Goal: Task Accomplishment & Management: Complete application form

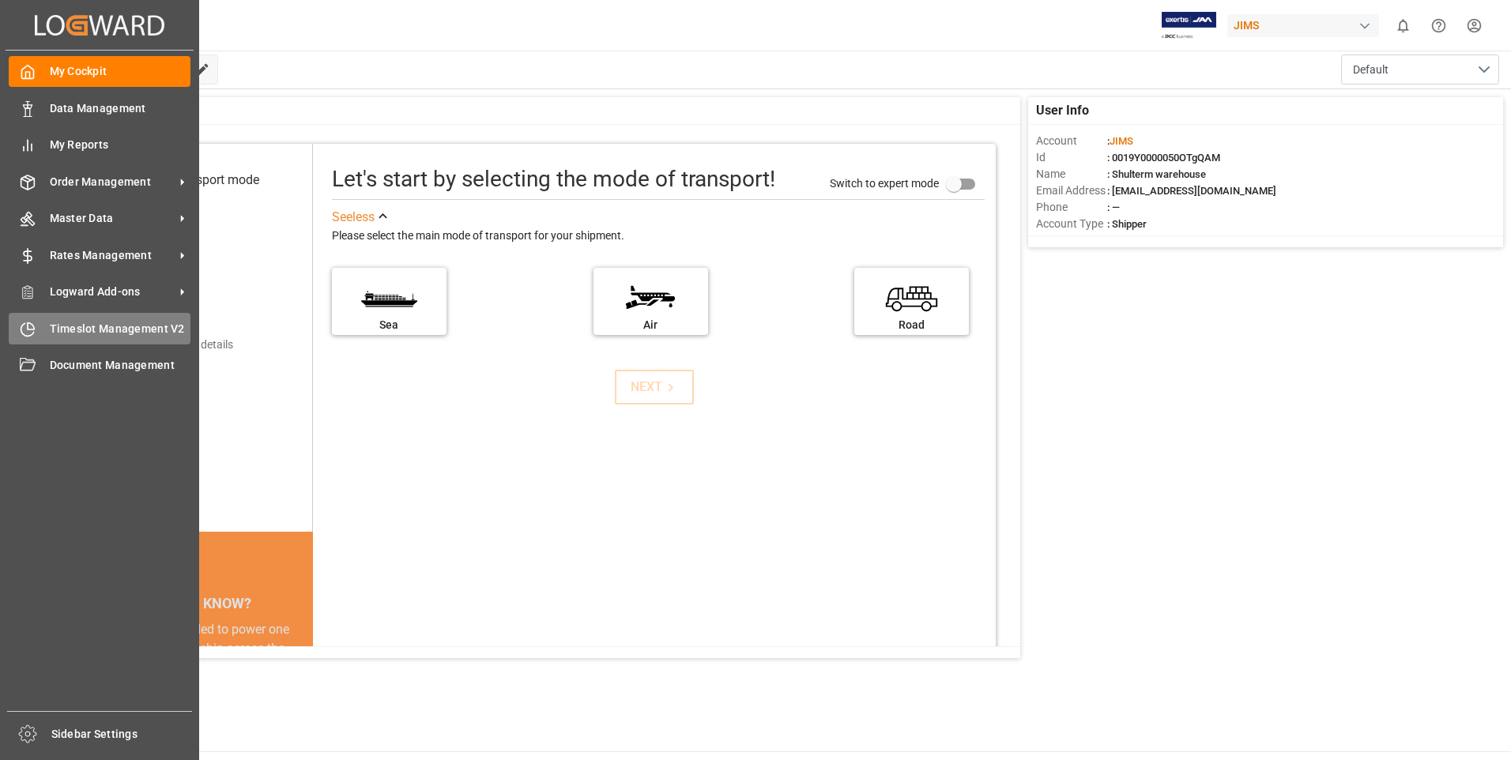
click at [43, 329] on div "Timeslot Management V2 Timeslot Management V2" at bounding box center [100, 328] width 182 height 31
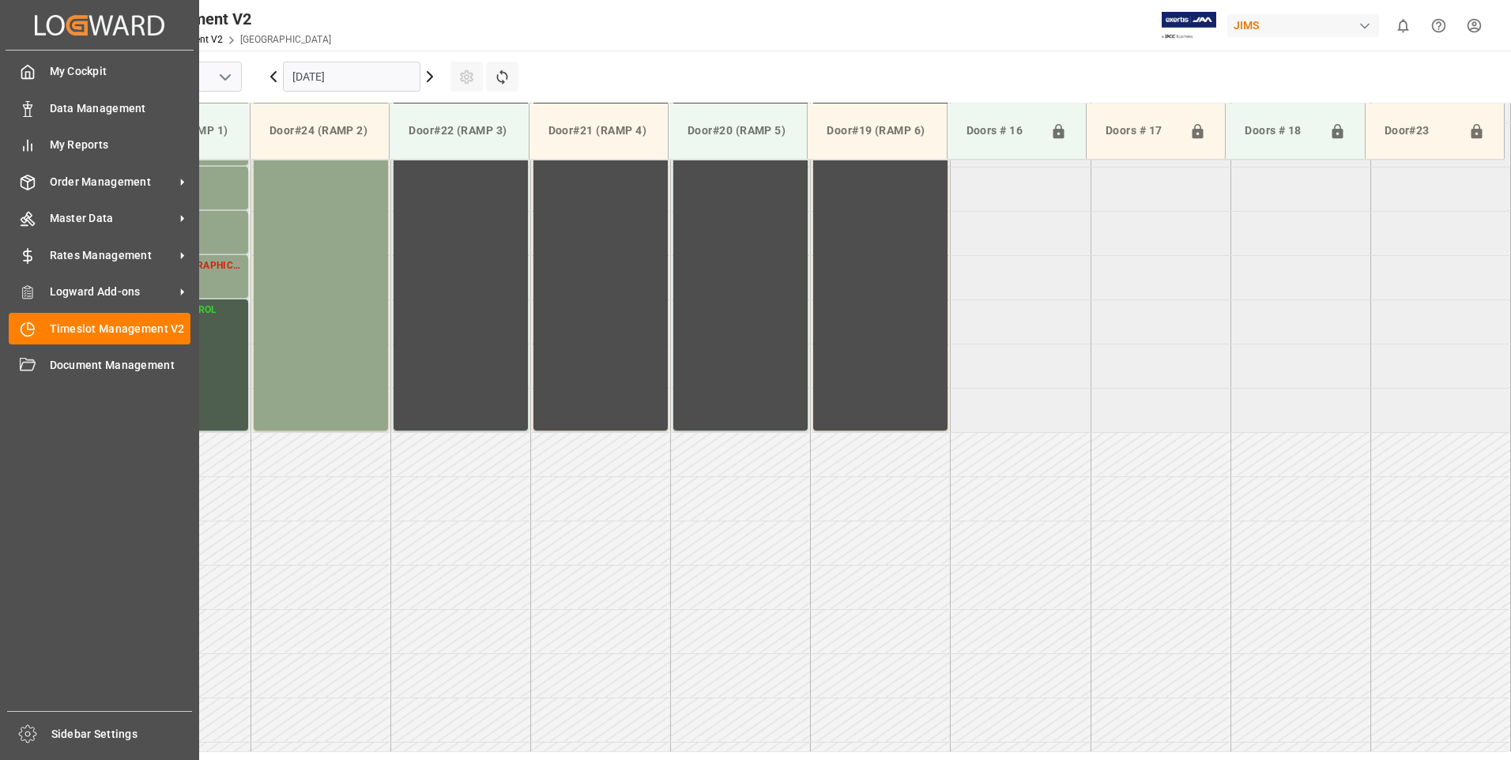
scroll to position [876, 0]
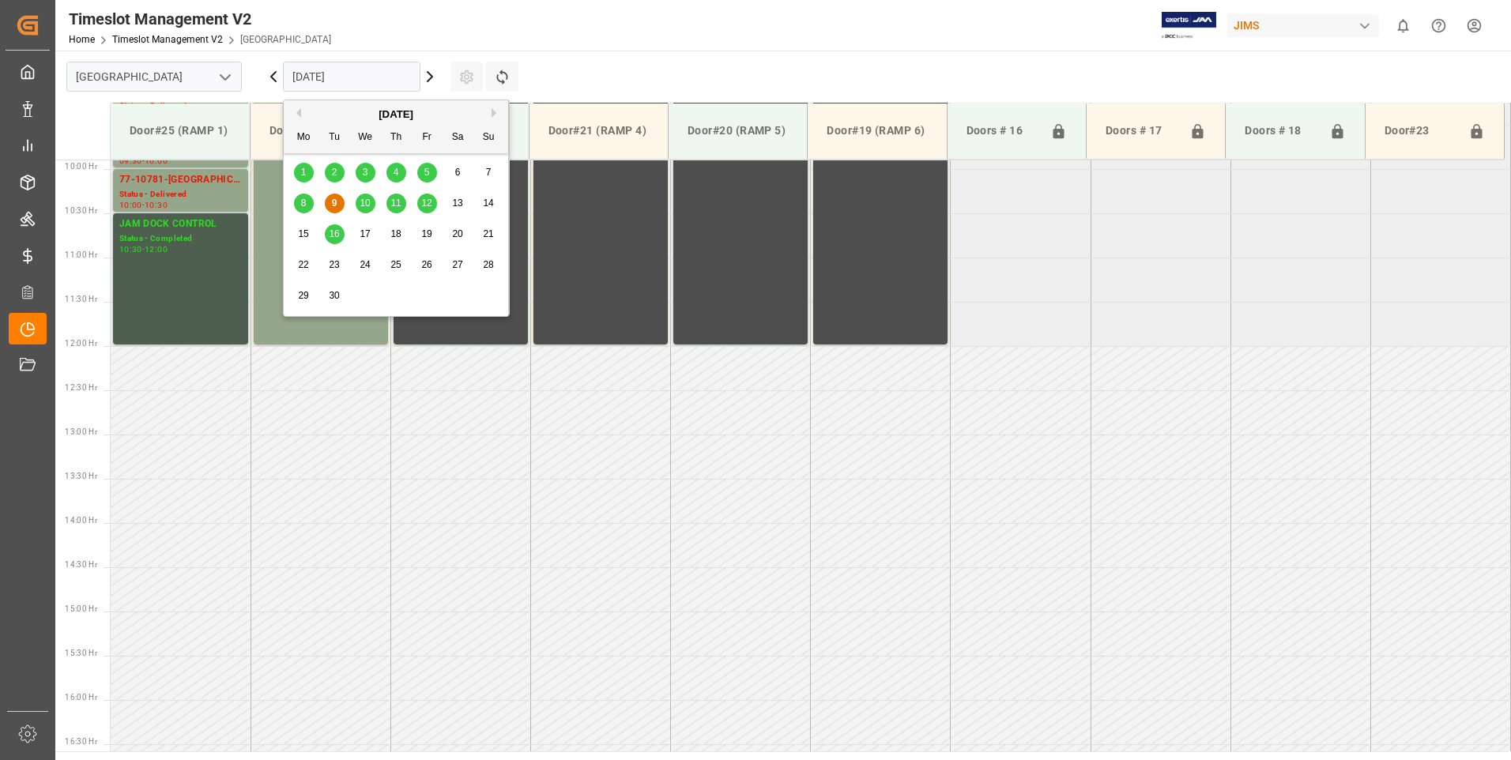
click at [360, 74] on input "[DATE]" at bounding box center [352, 77] width 138 height 30
click at [362, 202] on span "10" at bounding box center [365, 203] width 10 height 11
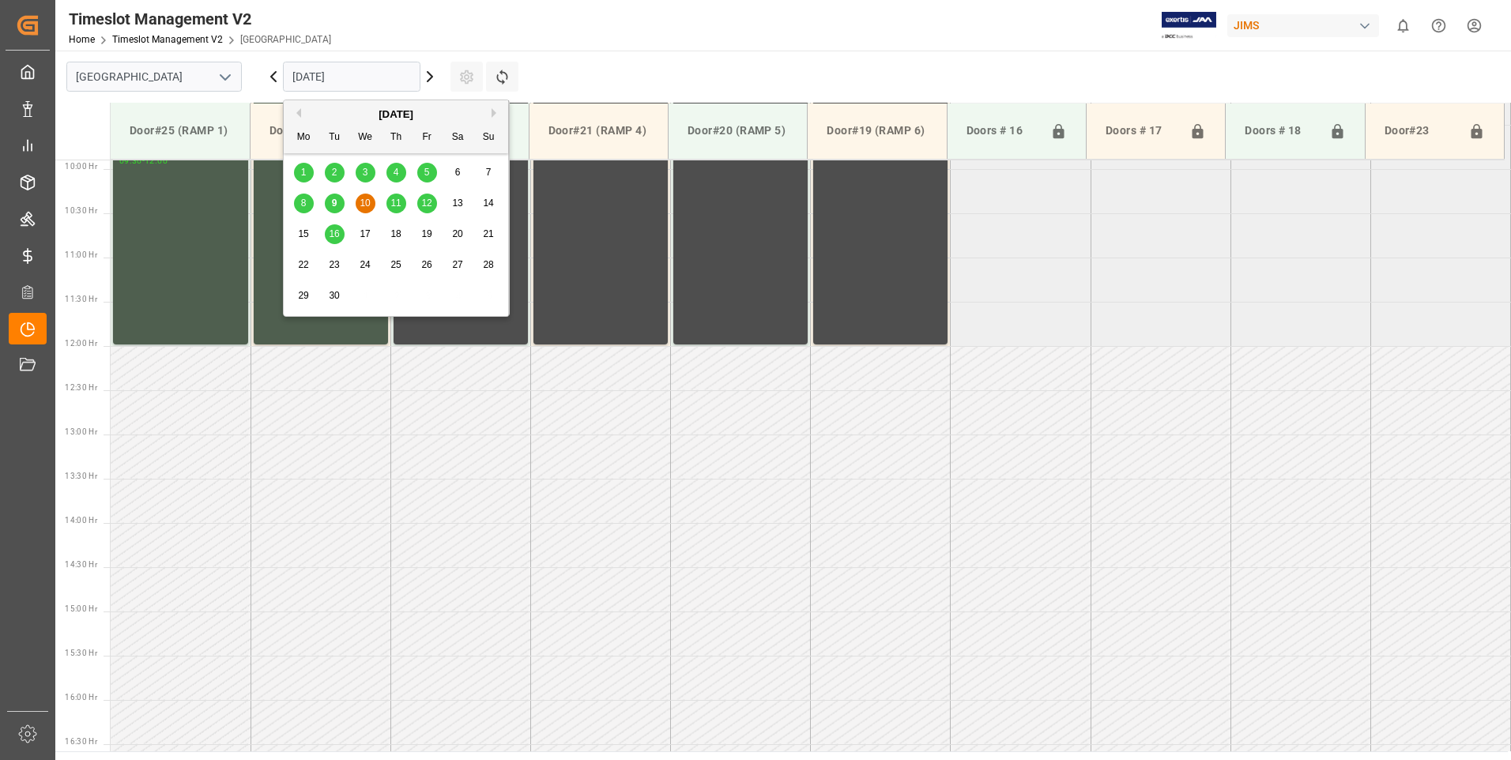
click at [333, 81] on input "[DATE]" at bounding box center [352, 77] width 138 height 30
click at [394, 200] on span "11" at bounding box center [395, 203] width 10 height 11
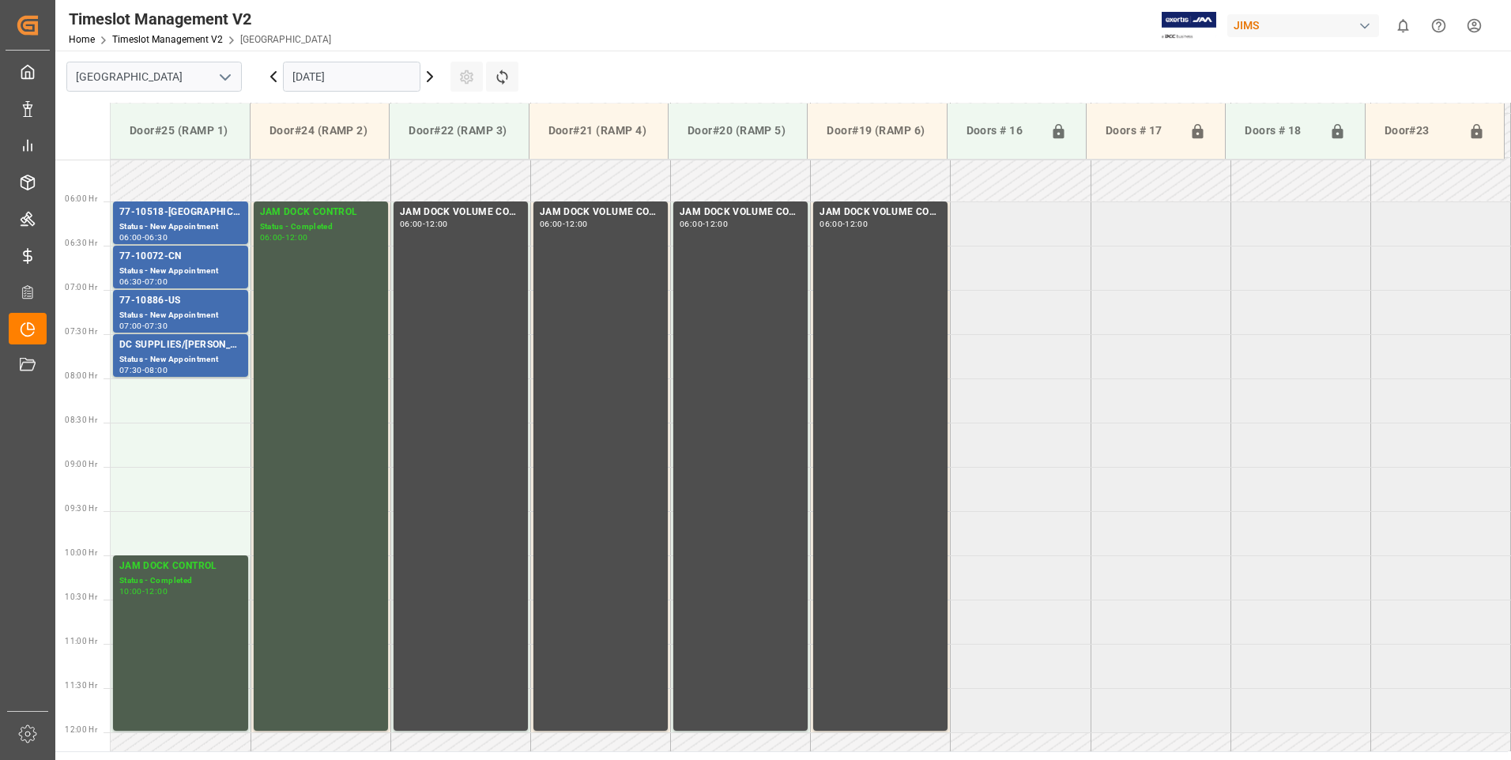
scroll to position [481, 0]
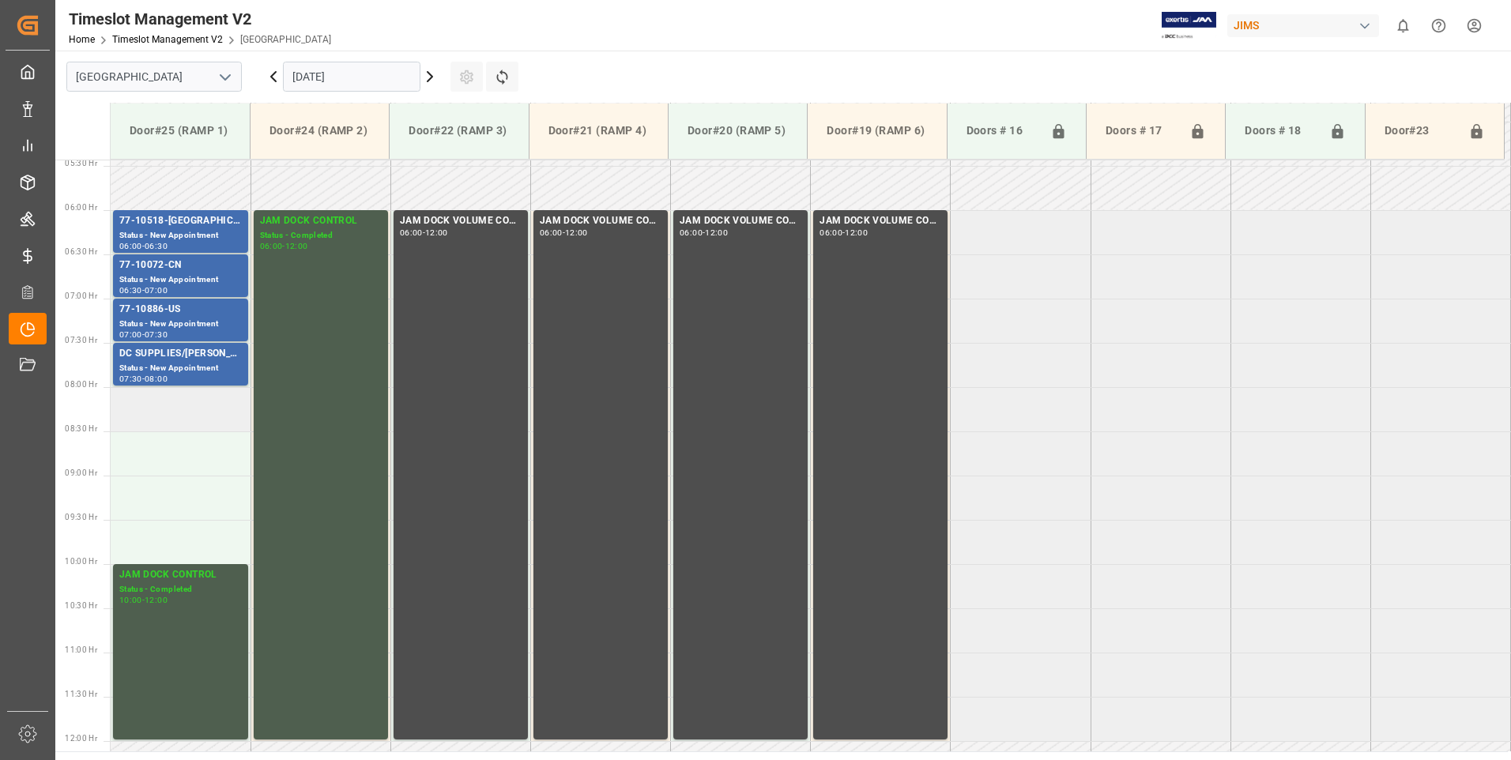
click at [134, 415] on td at bounding box center [181, 409] width 140 height 44
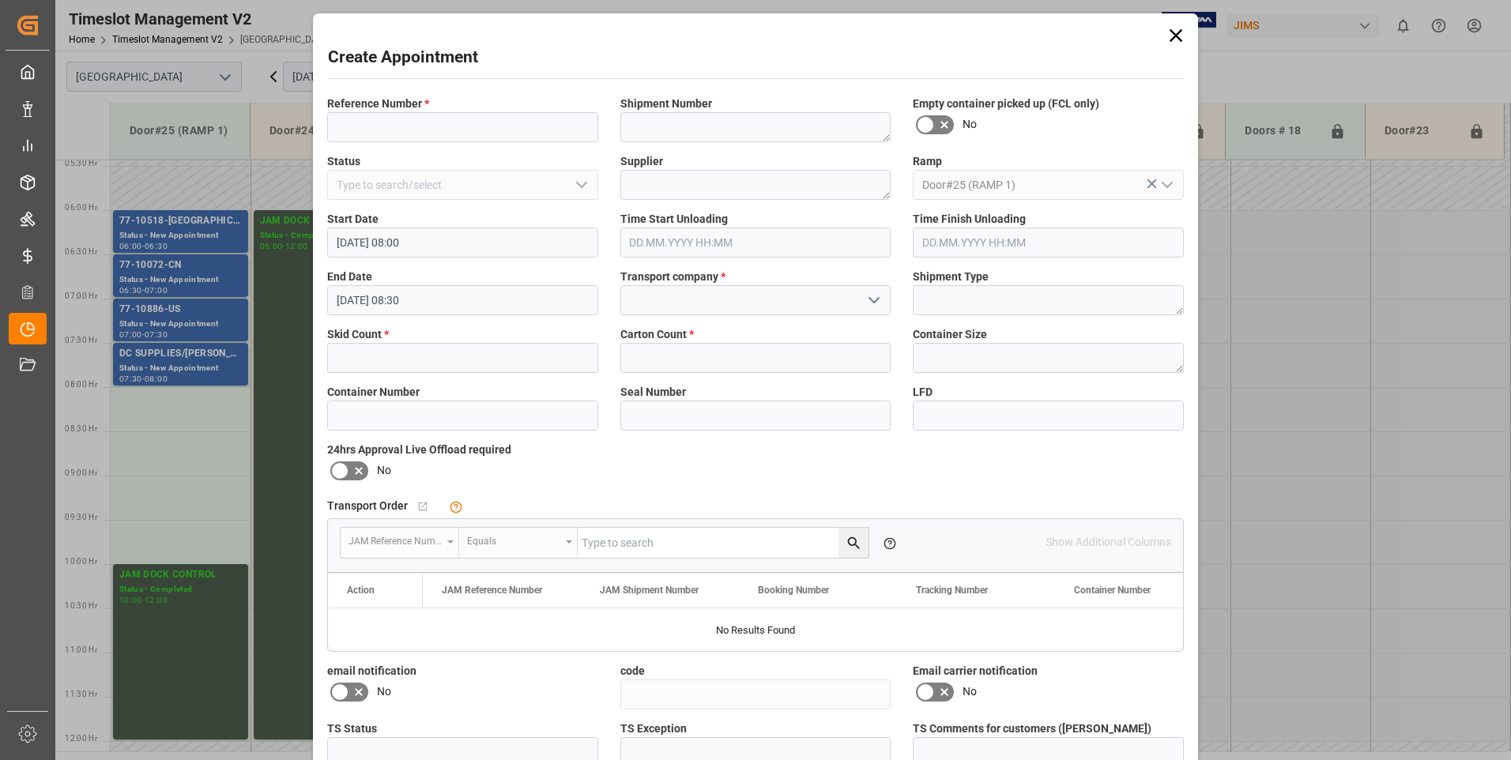
type input "[DATE] 08:00"
type input "[DATE] 08:30"
click at [424, 129] on input at bounding box center [462, 127] width 271 height 30
type input "77-9897-cn"
click at [451, 358] on input "text" at bounding box center [462, 358] width 271 height 30
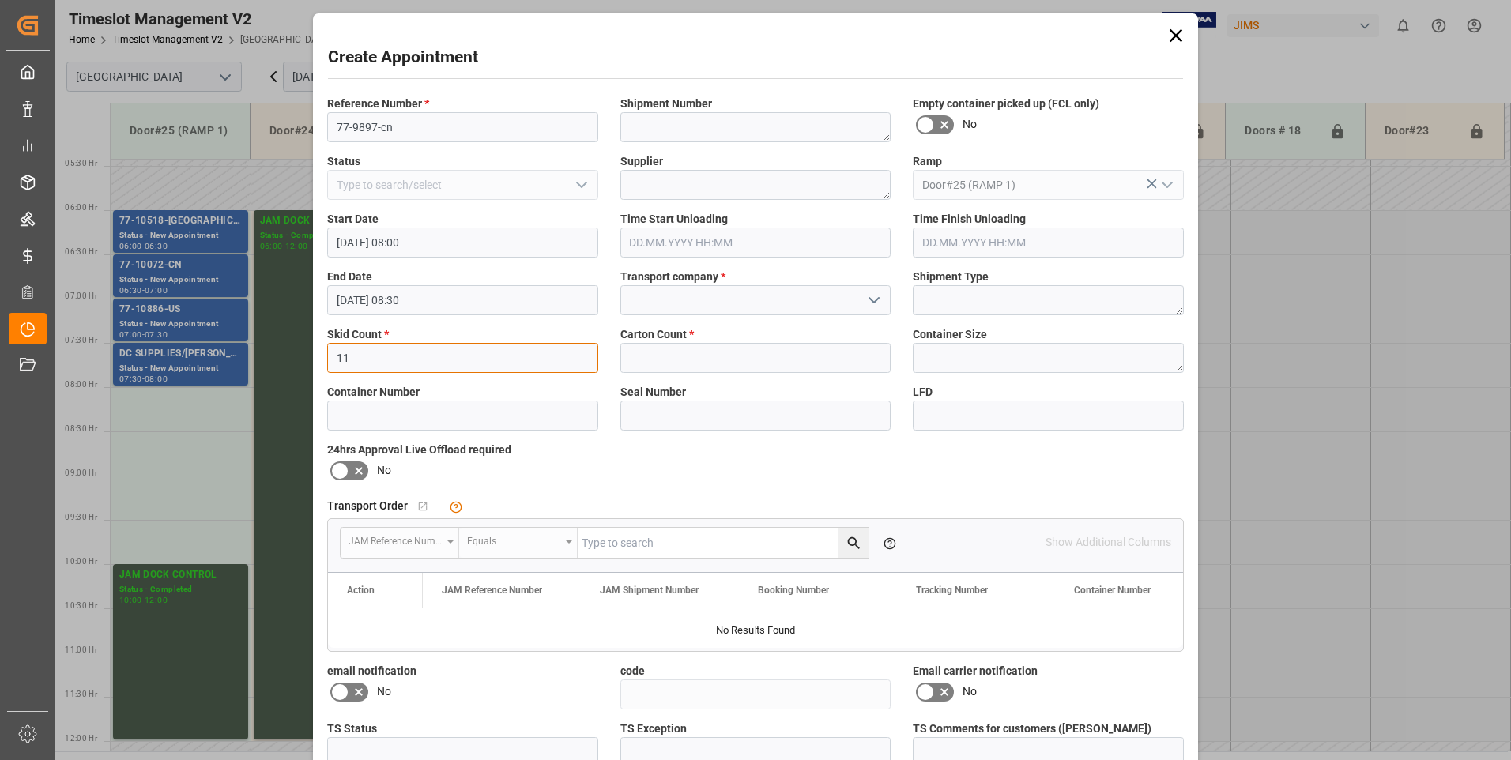
type input "11"
click at [643, 298] on input at bounding box center [756, 300] width 271 height 30
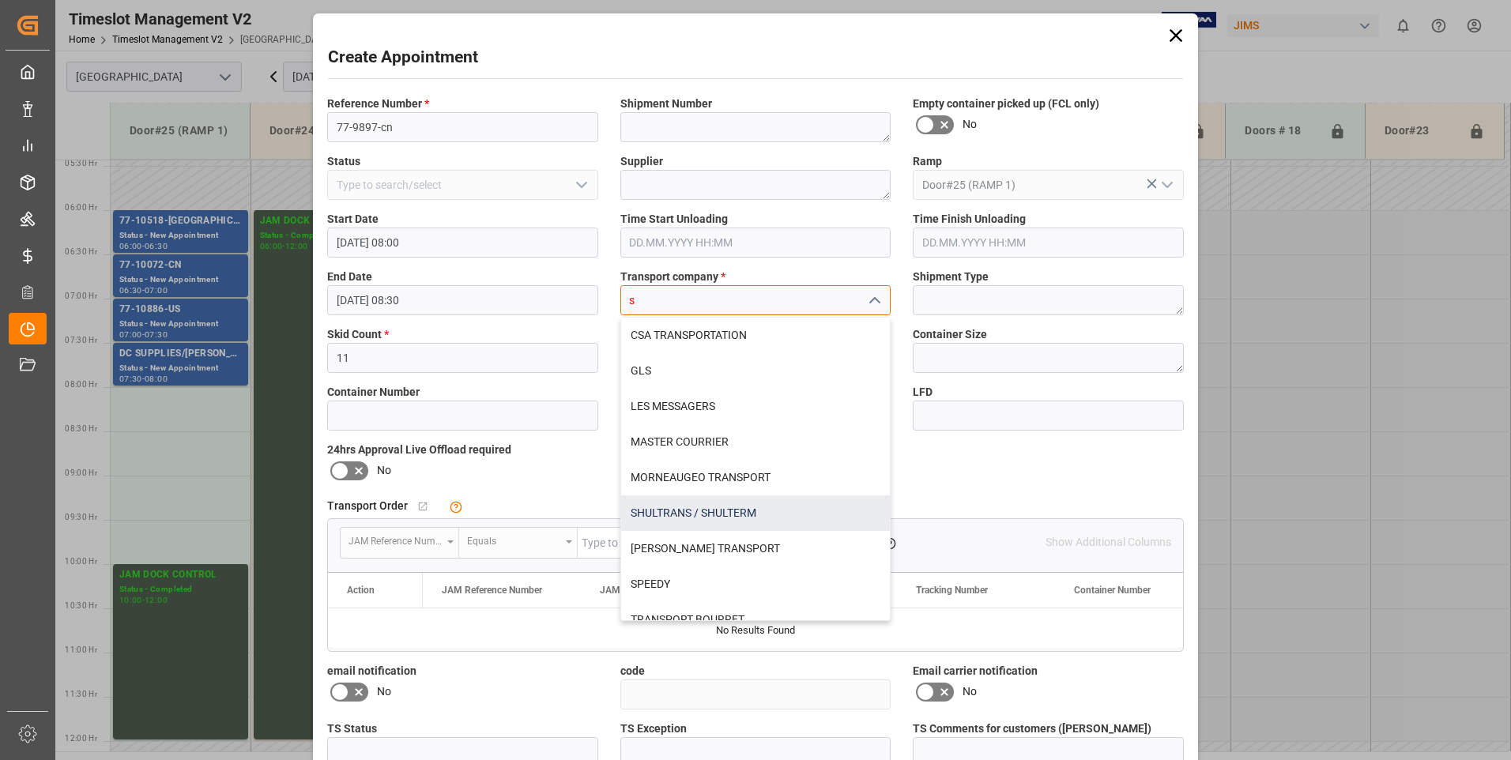
click at [699, 510] on div "SHULTRANS / SHULTERM" at bounding box center [756, 514] width 270 height 36
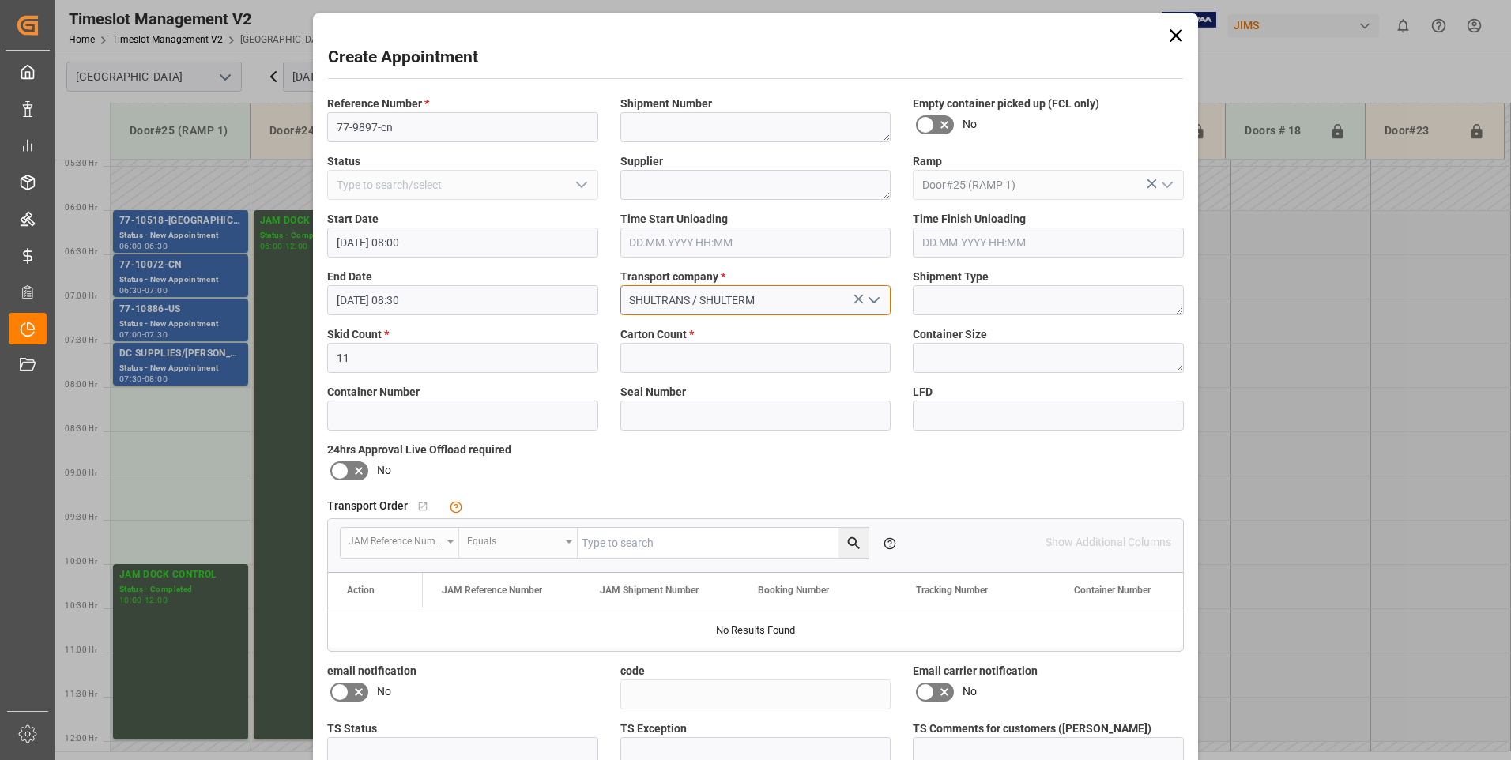
type input "SHULTRANS / SHULTERM"
click at [688, 351] on input "text" at bounding box center [756, 358] width 271 height 30
type input "380"
click at [349, 473] on icon at bounding box center [358, 471] width 19 height 19
click at [0, 0] on input "checkbox" at bounding box center [0, 0] width 0 height 0
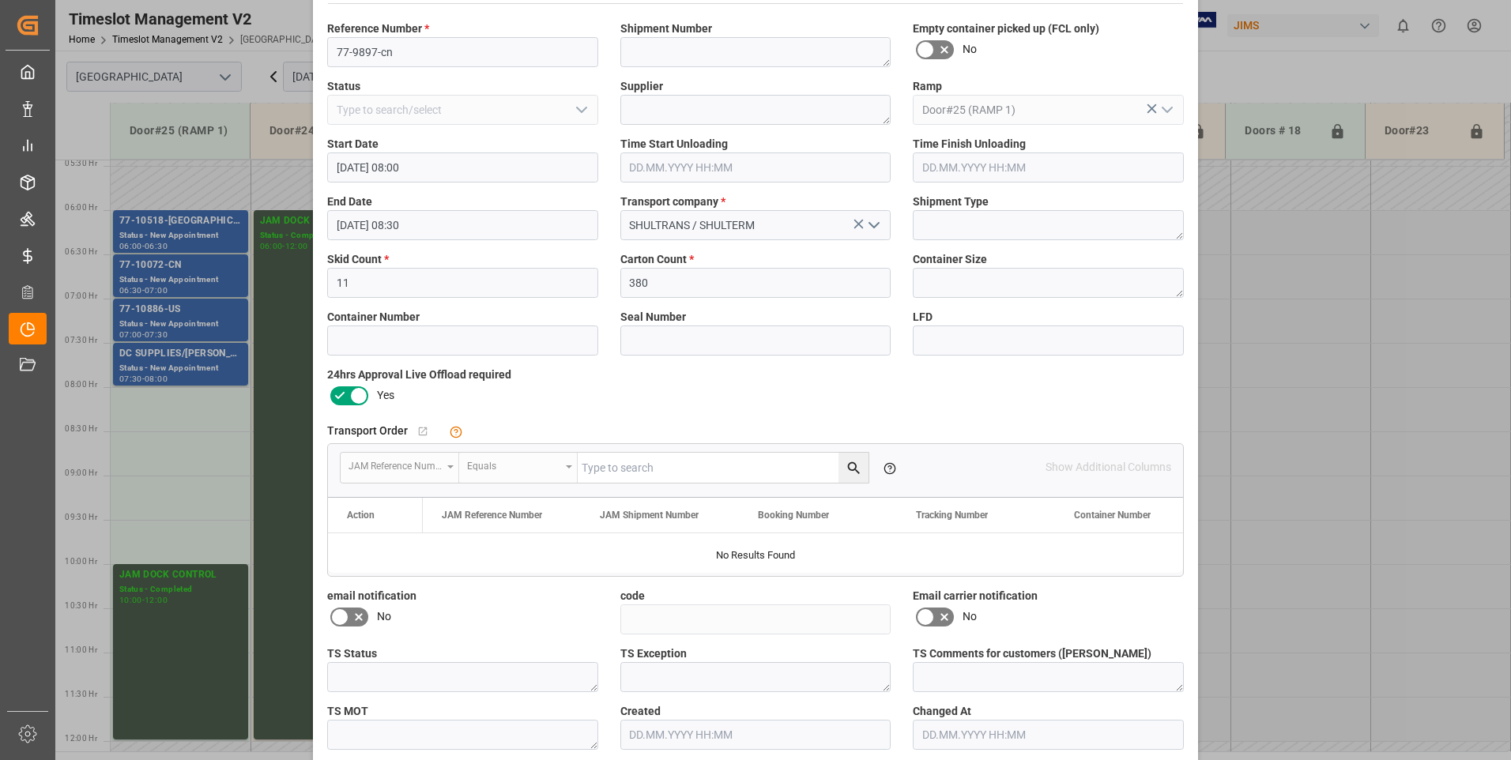
scroll to position [145, 0]
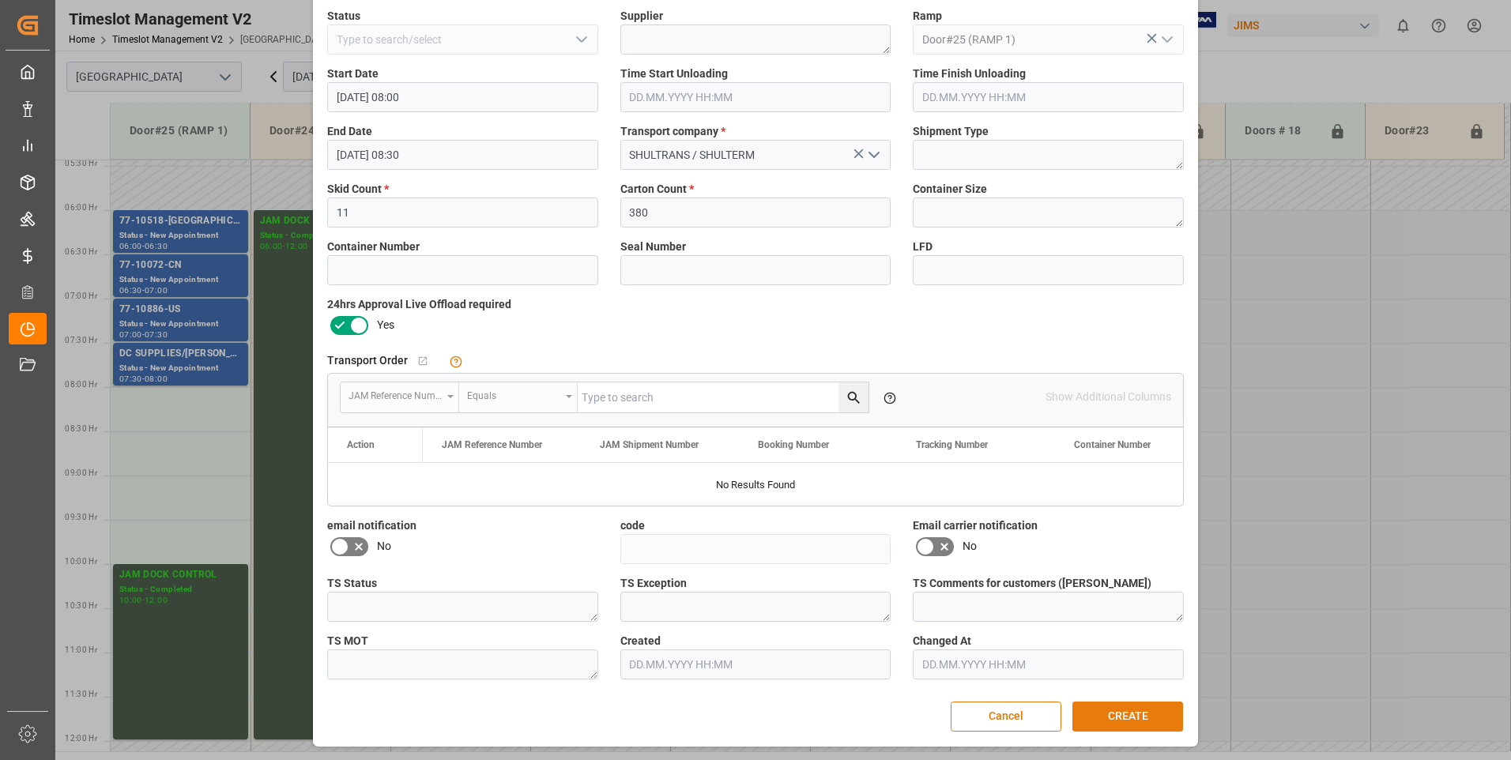
click at [1102, 719] on button "CREATE" at bounding box center [1128, 717] width 111 height 30
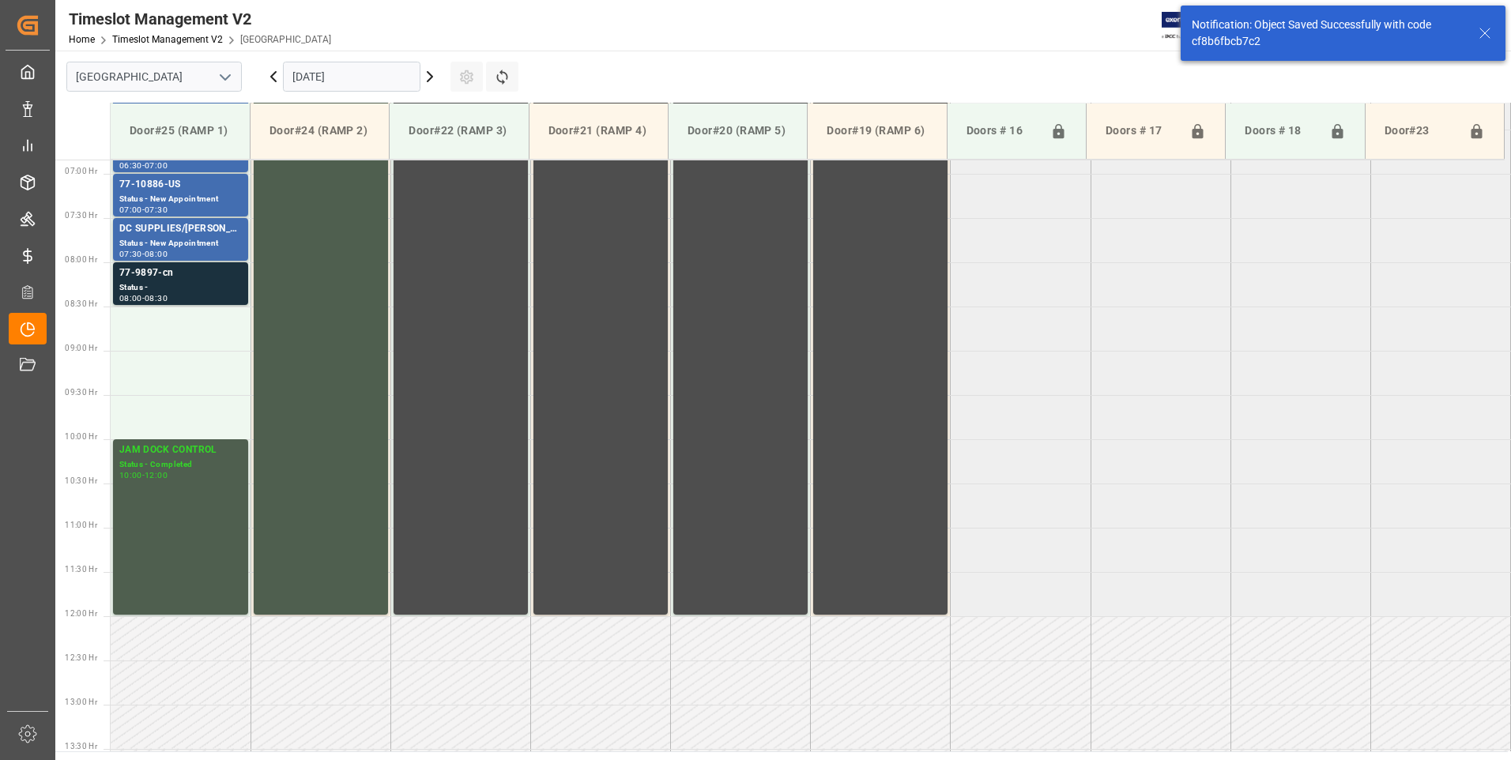
scroll to position [610, 0]
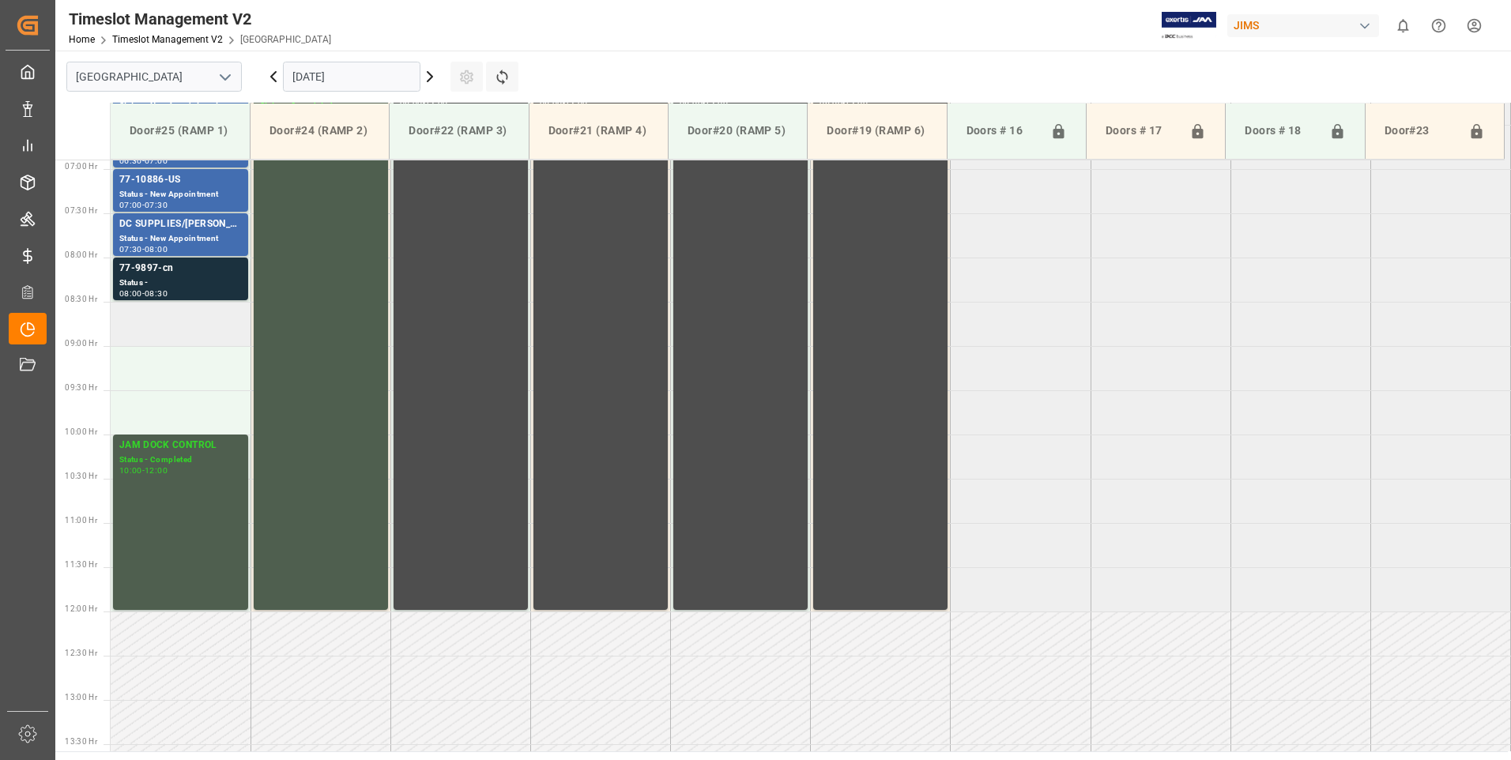
click at [183, 327] on td at bounding box center [181, 324] width 140 height 44
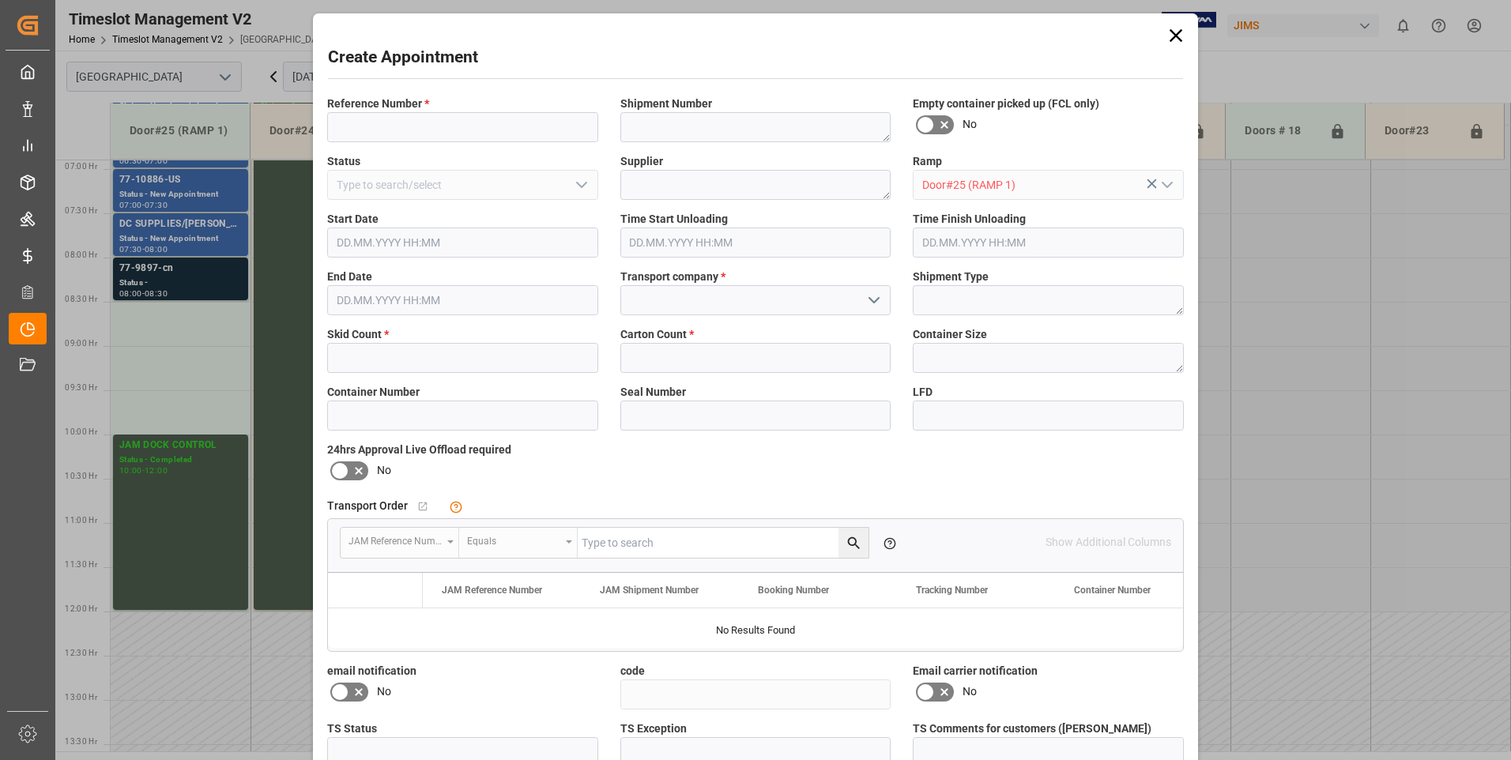
type input "[DATE] 08:30"
type input "[DATE] 09:00"
click at [438, 130] on input at bounding box center [462, 127] width 271 height 30
type input "77-10256-kr"
click at [406, 333] on label "Skid Count *" at bounding box center [462, 334] width 271 height 17
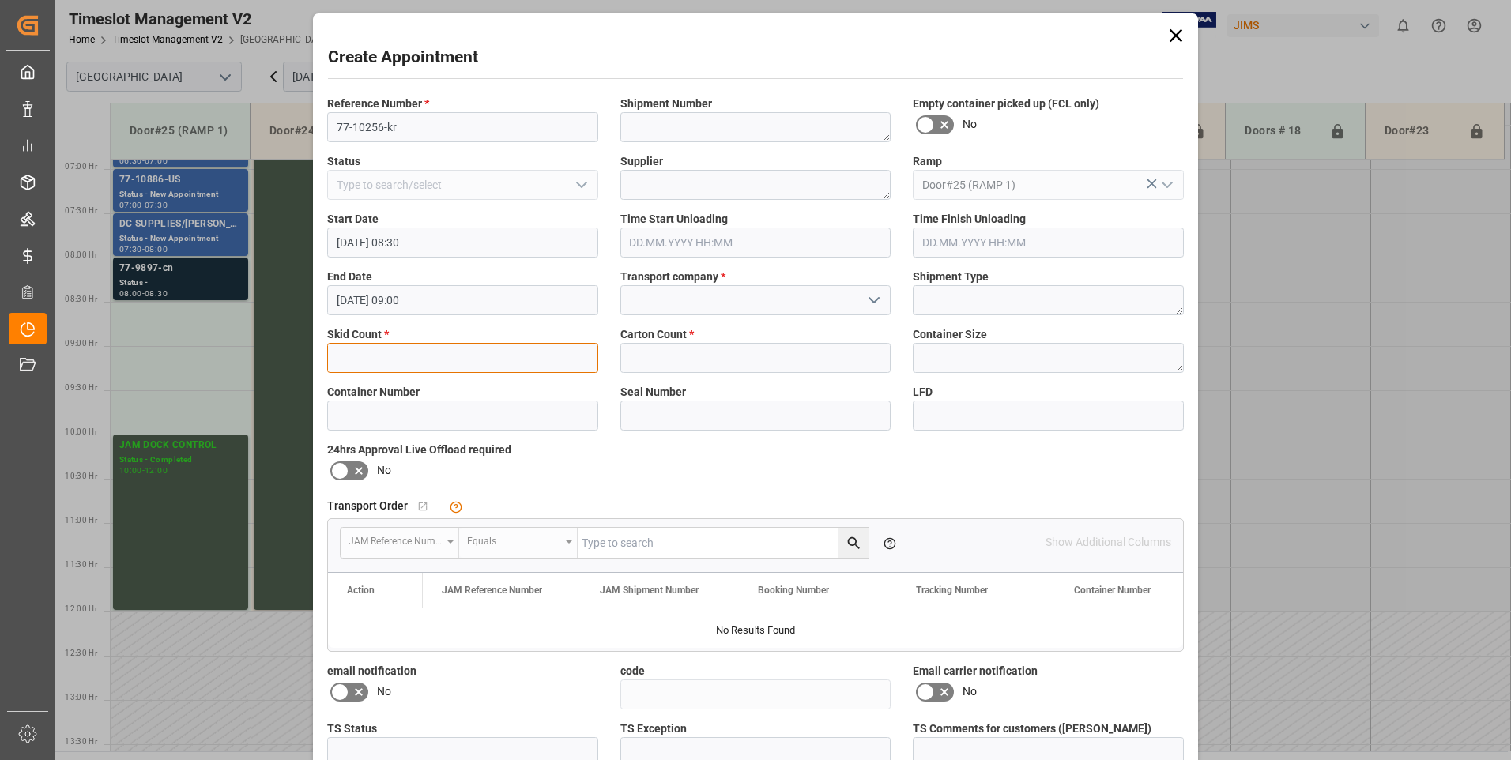
click at [397, 370] on input "text" at bounding box center [462, 358] width 271 height 30
type input "3"
click at [701, 356] on input "text" at bounding box center [756, 358] width 271 height 30
type input "33"
click at [752, 301] on input at bounding box center [756, 300] width 271 height 30
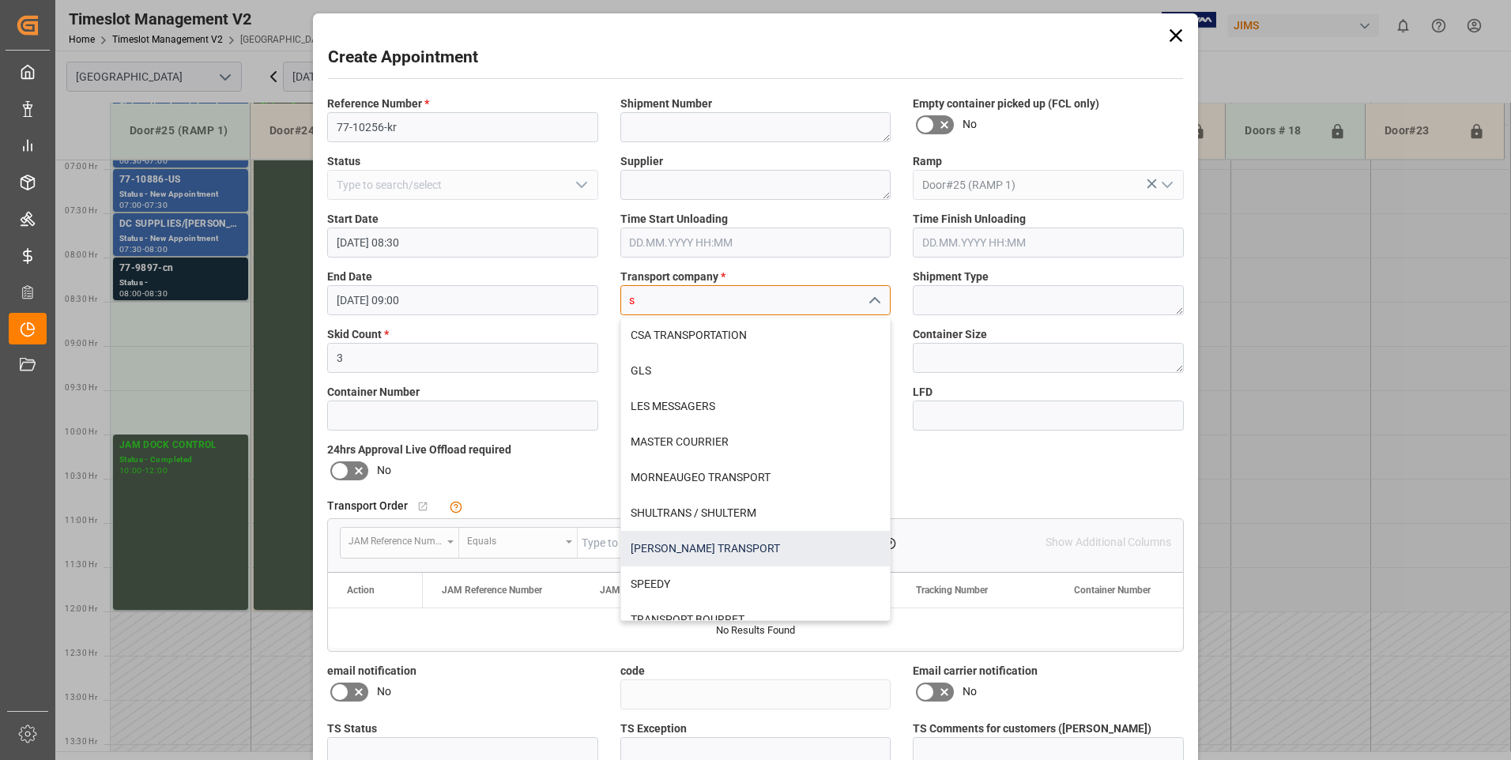
click at [661, 546] on div "[PERSON_NAME] TRANSPORT" at bounding box center [756, 549] width 270 height 36
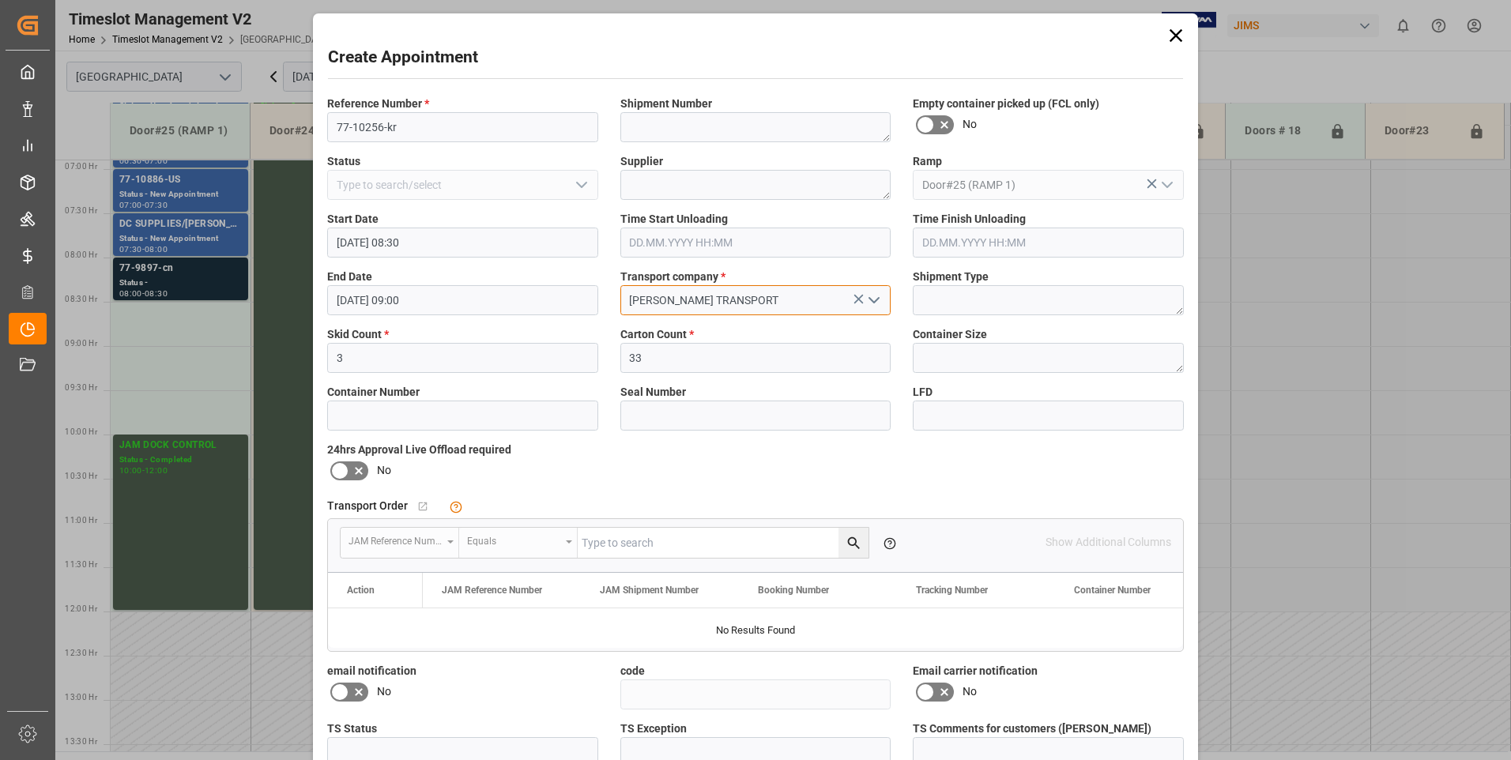
click at [662, 300] on input "[PERSON_NAME] TRANSPORT" at bounding box center [756, 300] width 271 height 30
click at [656, 300] on input "[PERSON_NAME] TRANSPORT" at bounding box center [756, 300] width 271 height 30
drag, startPoint x: 741, startPoint y: 302, endPoint x: 440, endPoint y: 295, distance: 300.5
click at [440, 295] on div "Reference Number * 77-10256-kr Shipment Number Empty container picked up (FCL o…" at bounding box center [755, 460] width 879 height 741
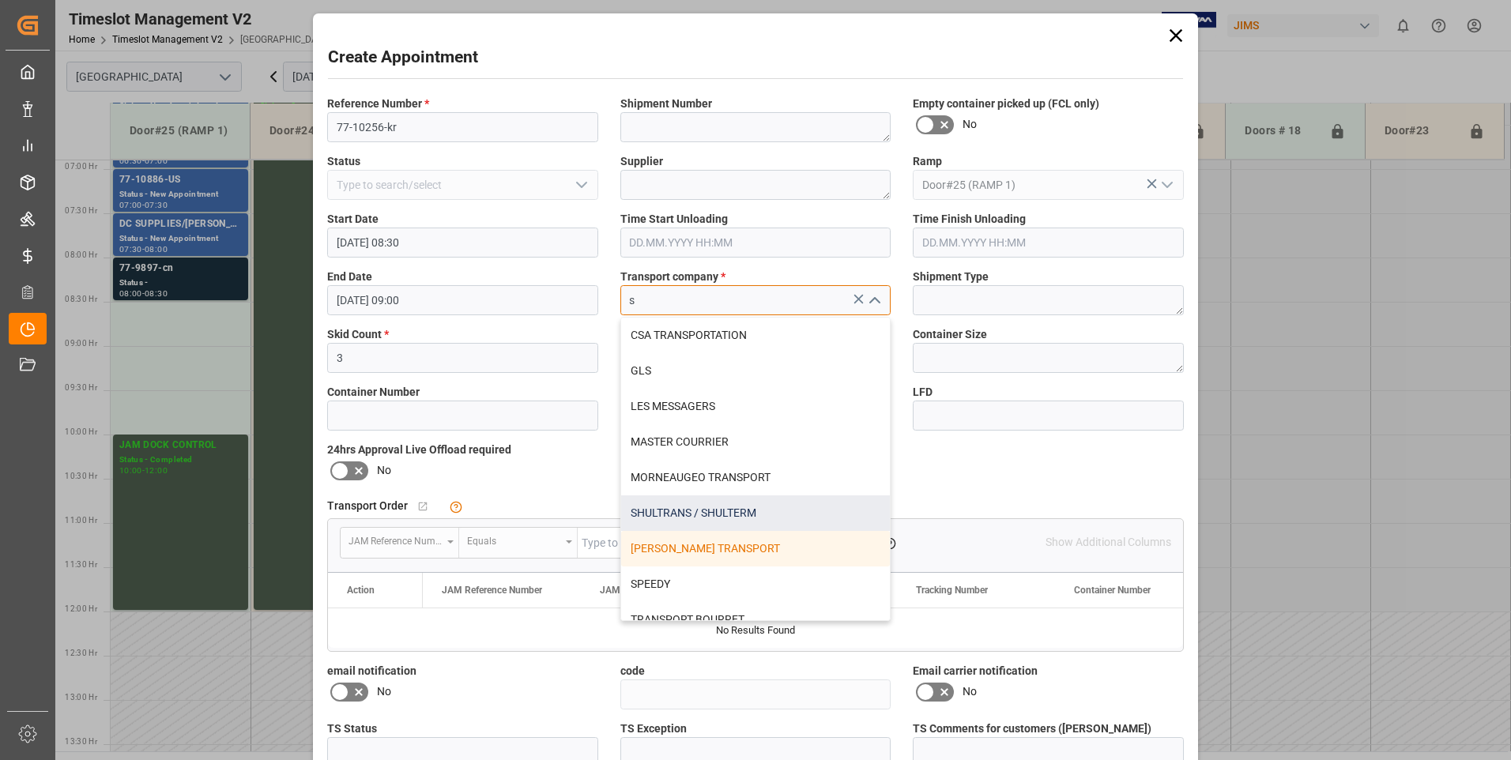
click at [655, 514] on div "SHULTRANS / SHULTERM" at bounding box center [756, 514] width 270 height 36
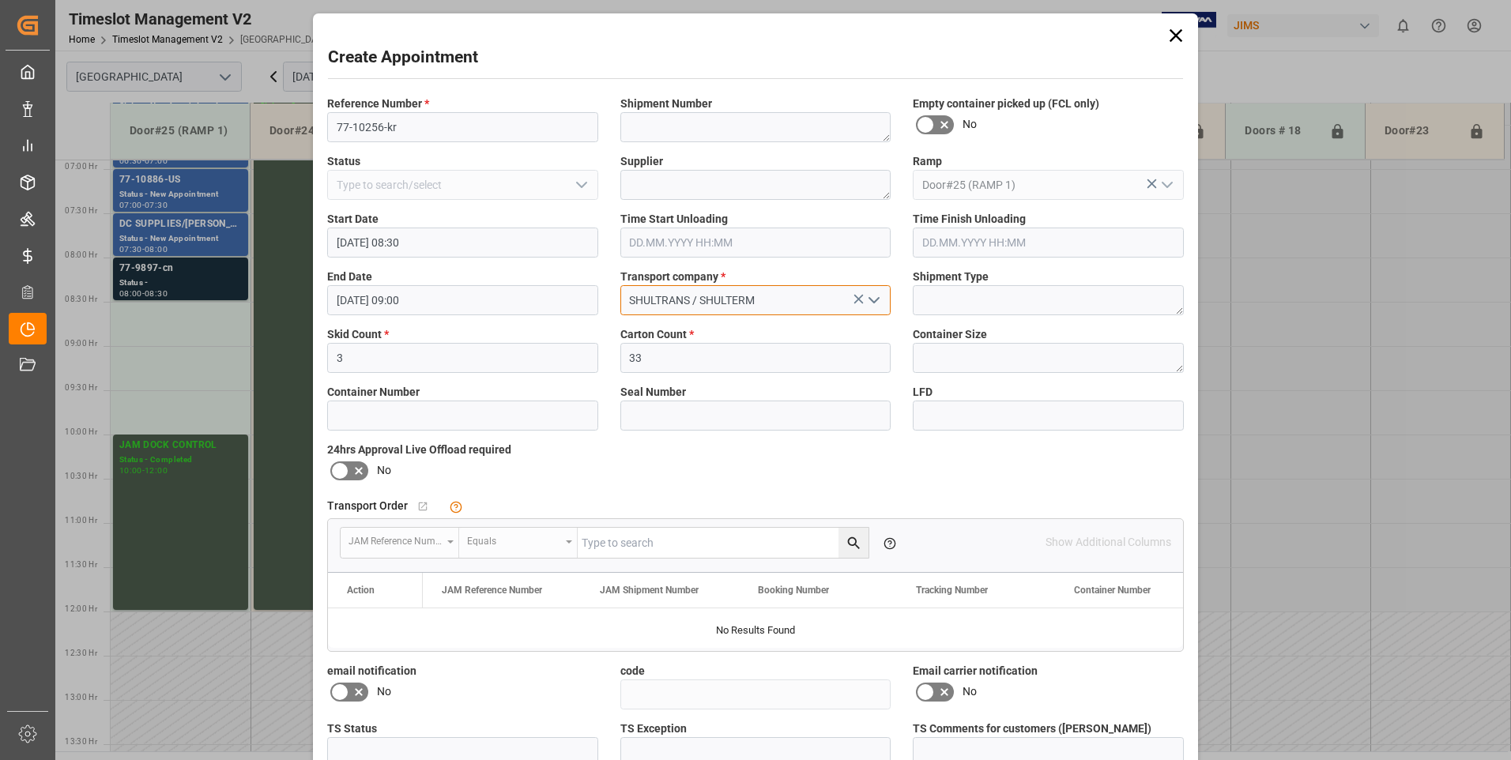
type input "SHULTRANS / SHULTERM"
click at [349, 473] on icon at bounding box center [358, 471] width 19 height 19
click at [0, 0] on input "checkbox" at bounding box center [0, 0] width 0 height 0
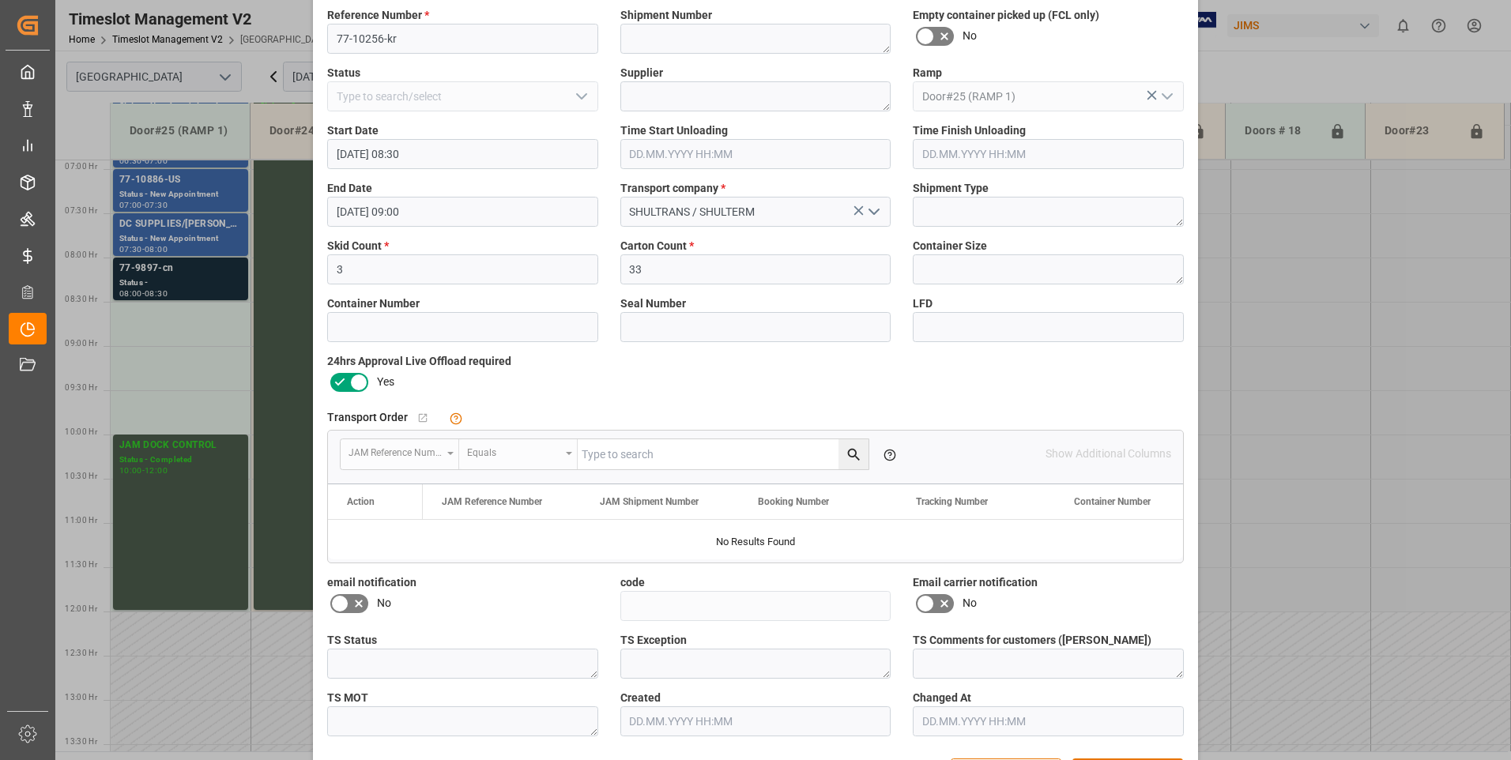
scroll to position [145, 0]
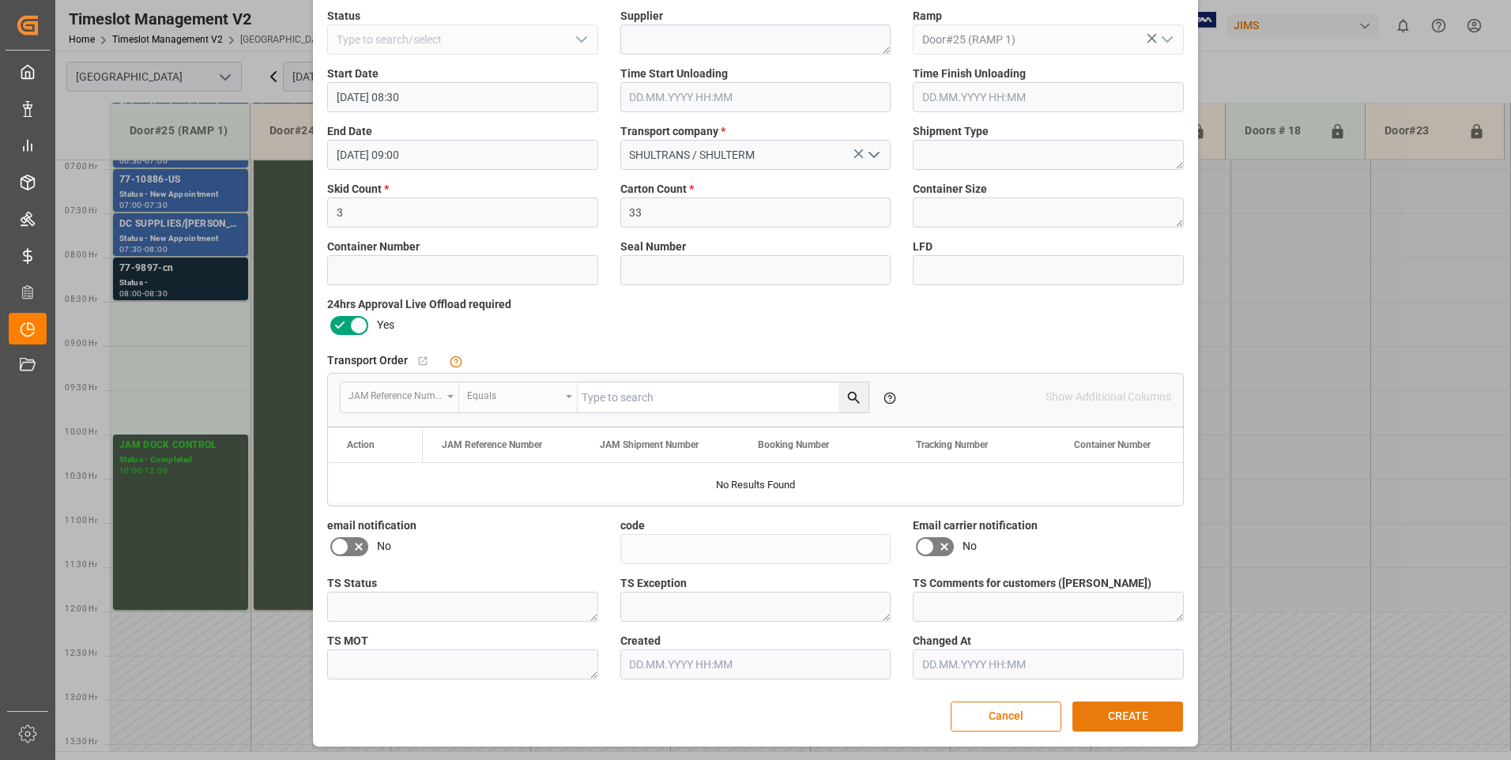
click at [1112, 709] on button "CREATE" at bounding box center [1128, 717] width 111 height 30
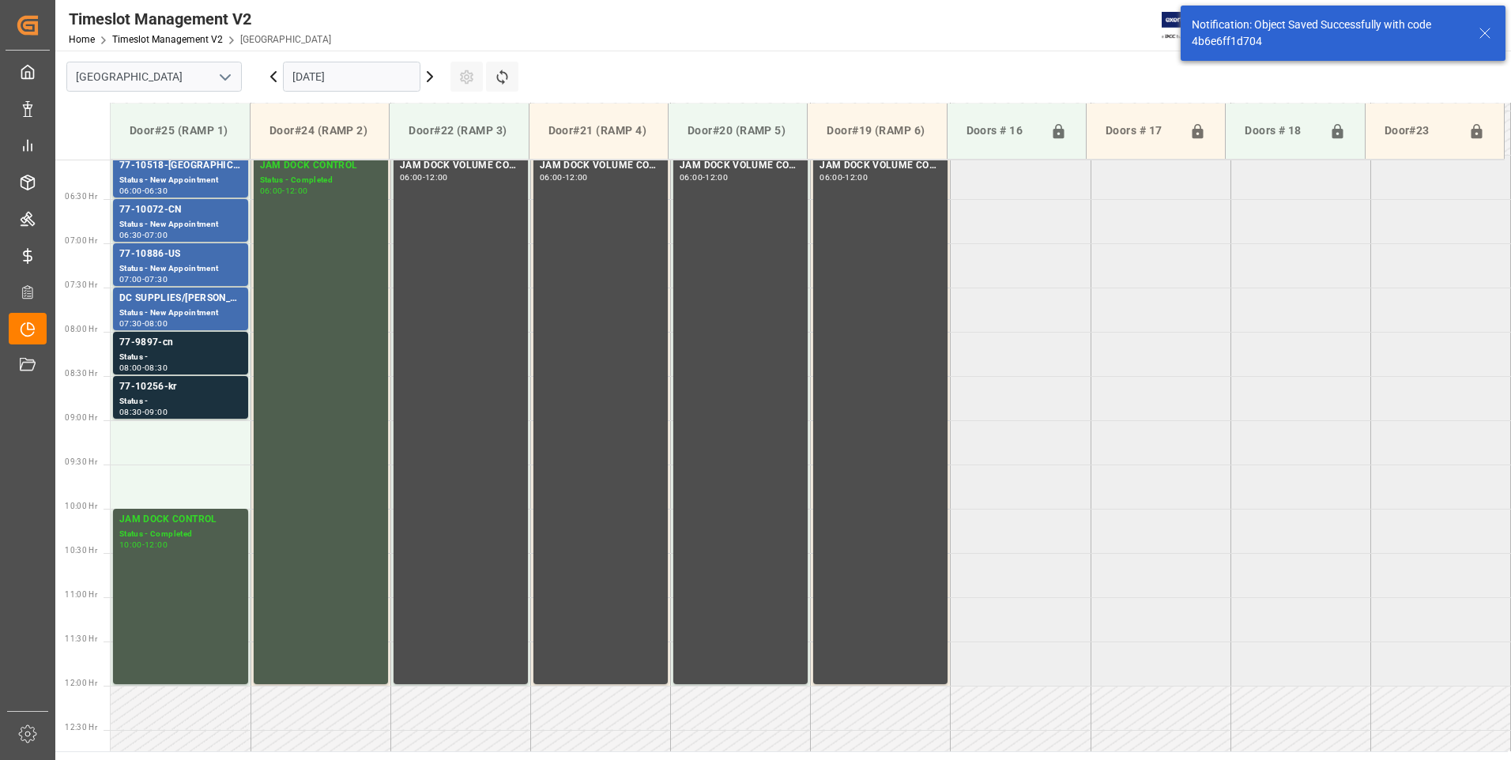
scroll to position [610, 0]
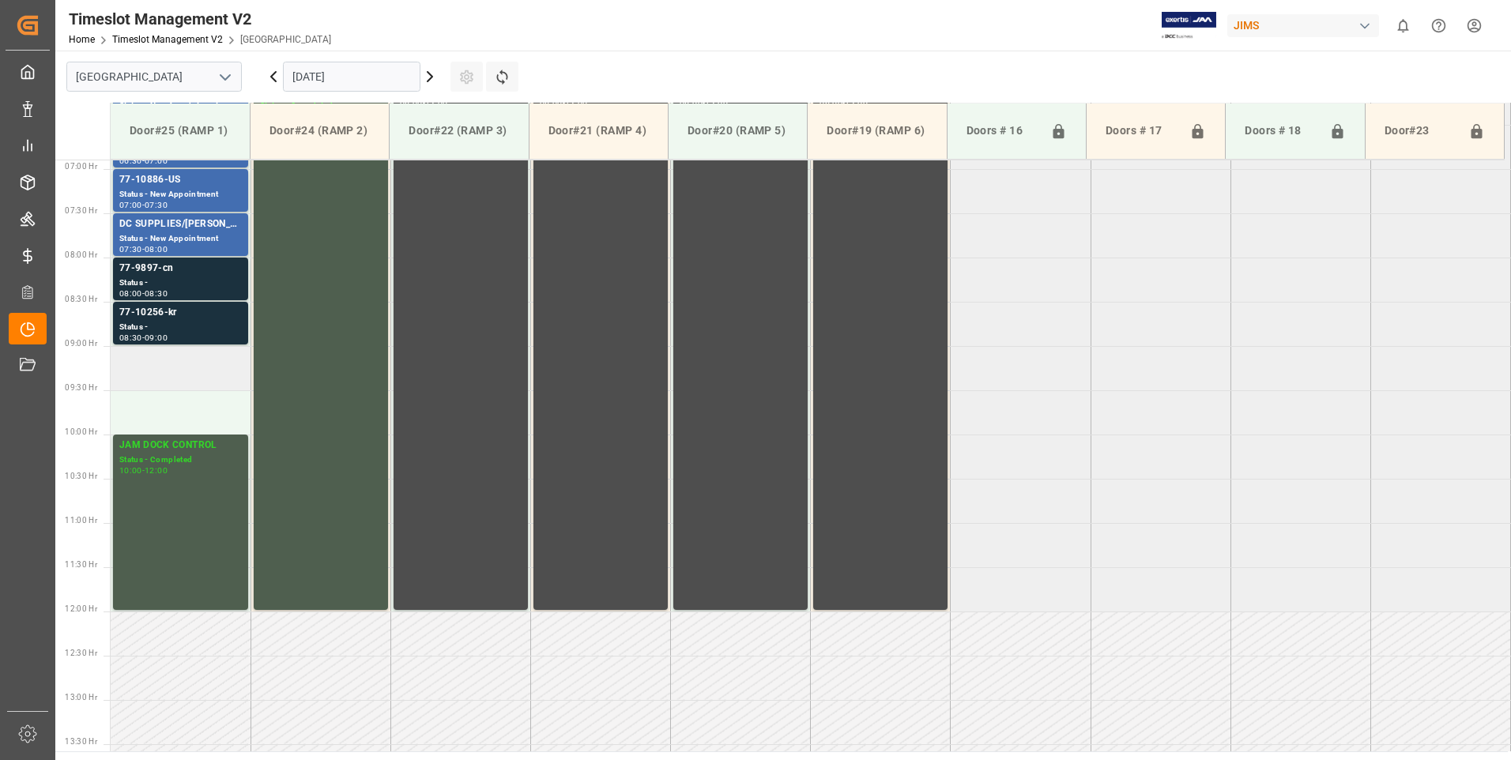
click at [125, 361] on td at bounding box center [181, 368] width 140 height 44
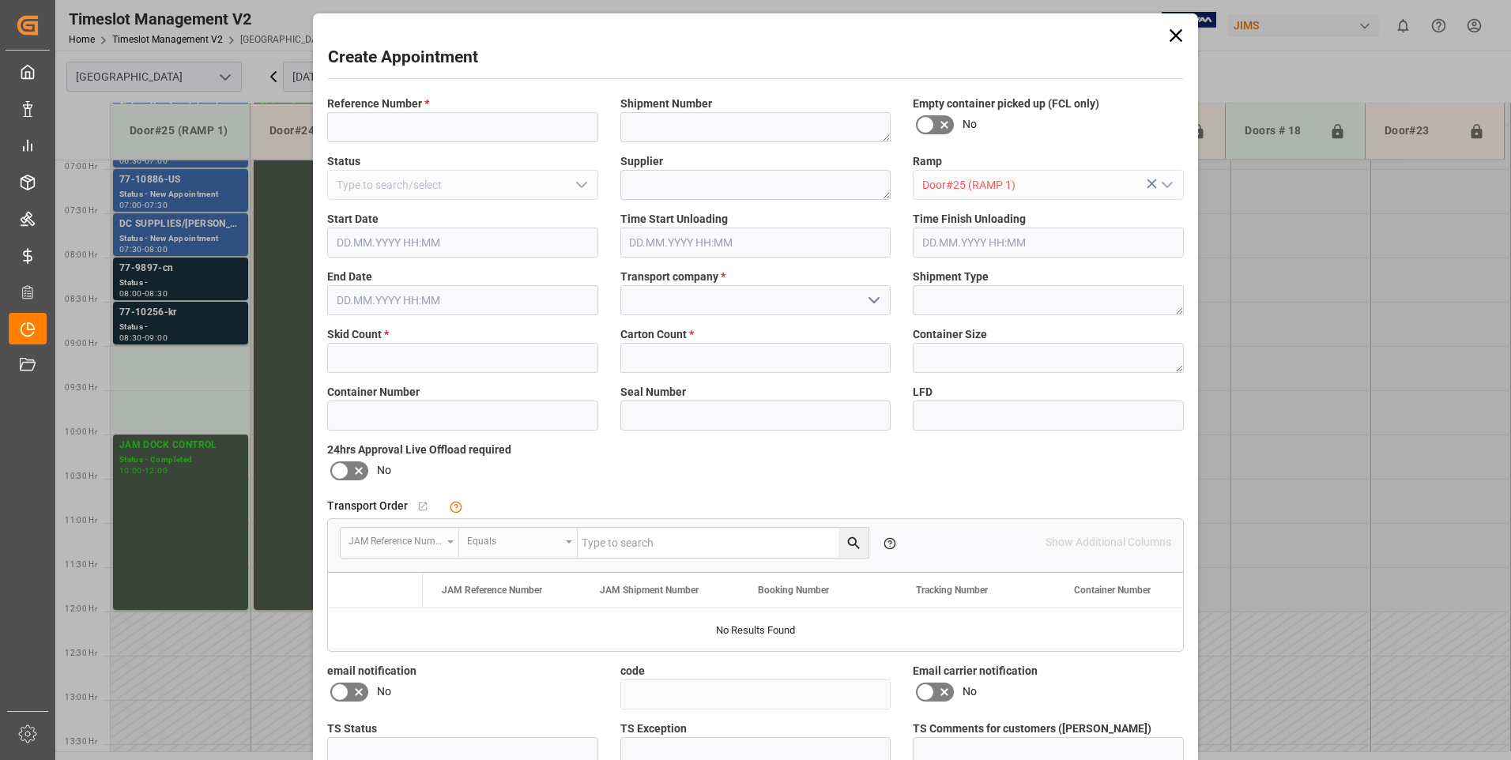
type input "[DATE] 09:00"
type input "[DATE] 09:30"
click at [424, 117] on input at bounding box center [462, 127] width 271 height 30
type input "77-9618-tw"
click at [400, 360] on input "text" at bounding box center [462, 358] width 271 height 30
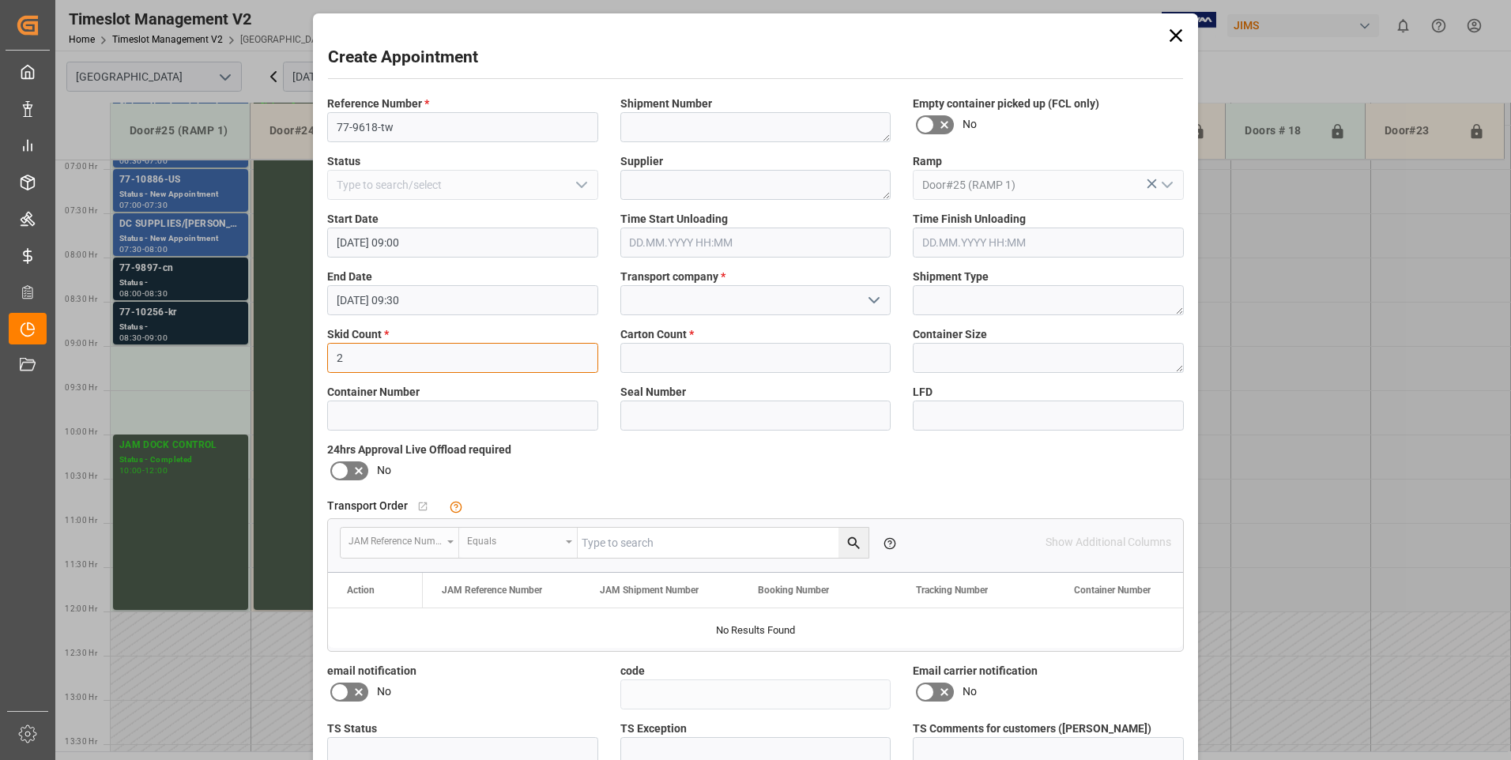
type input "2"
click at [687, 354] on input "text" at bounding box center [756, 358] width 271 height 30
type input "54"
click at [675, 296] on input at bounding box center [756, 300] width 271 height 30
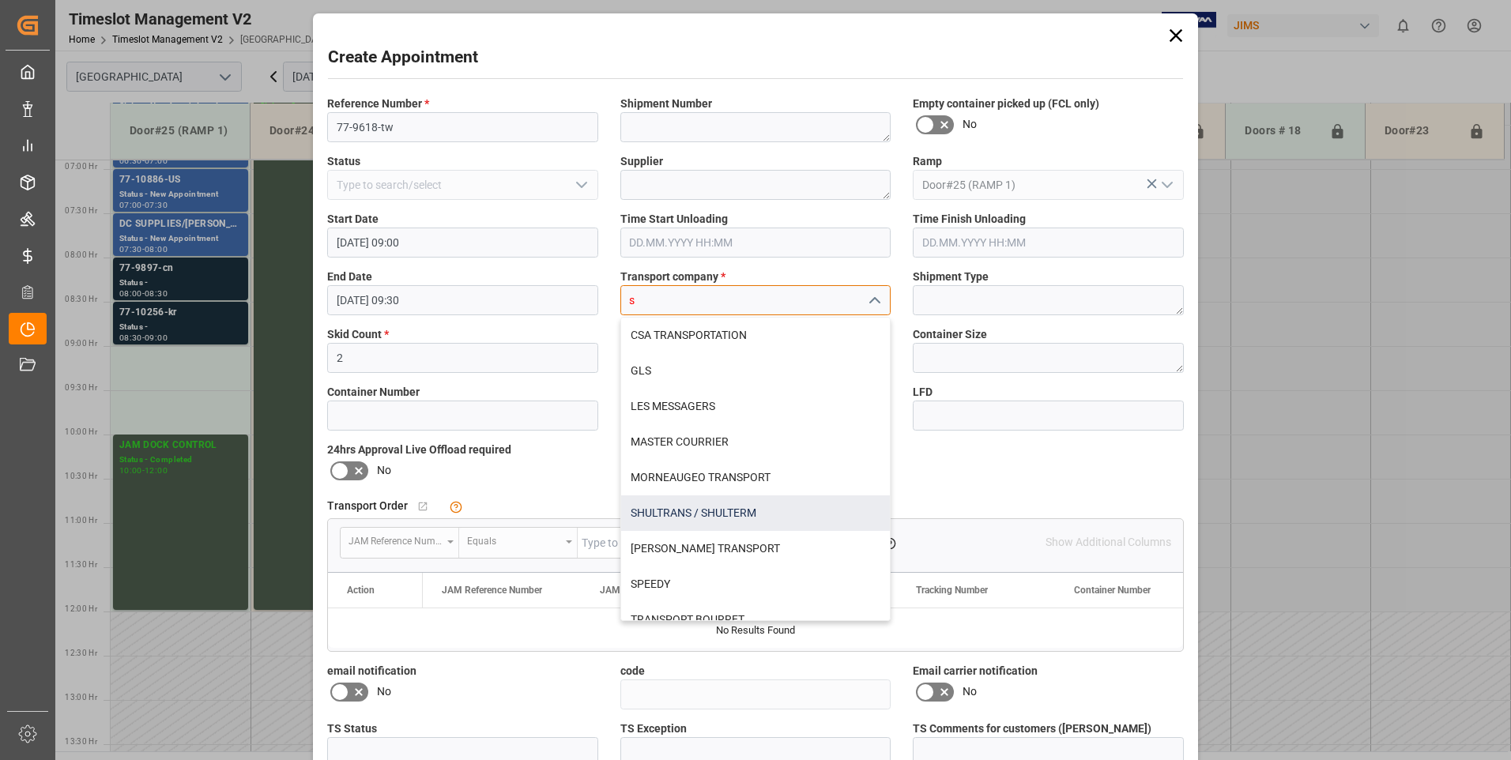
click at [673, 511] on div "SHULTRANS / SHULTERM" at bounding box center [756, 514] width 270 height 36
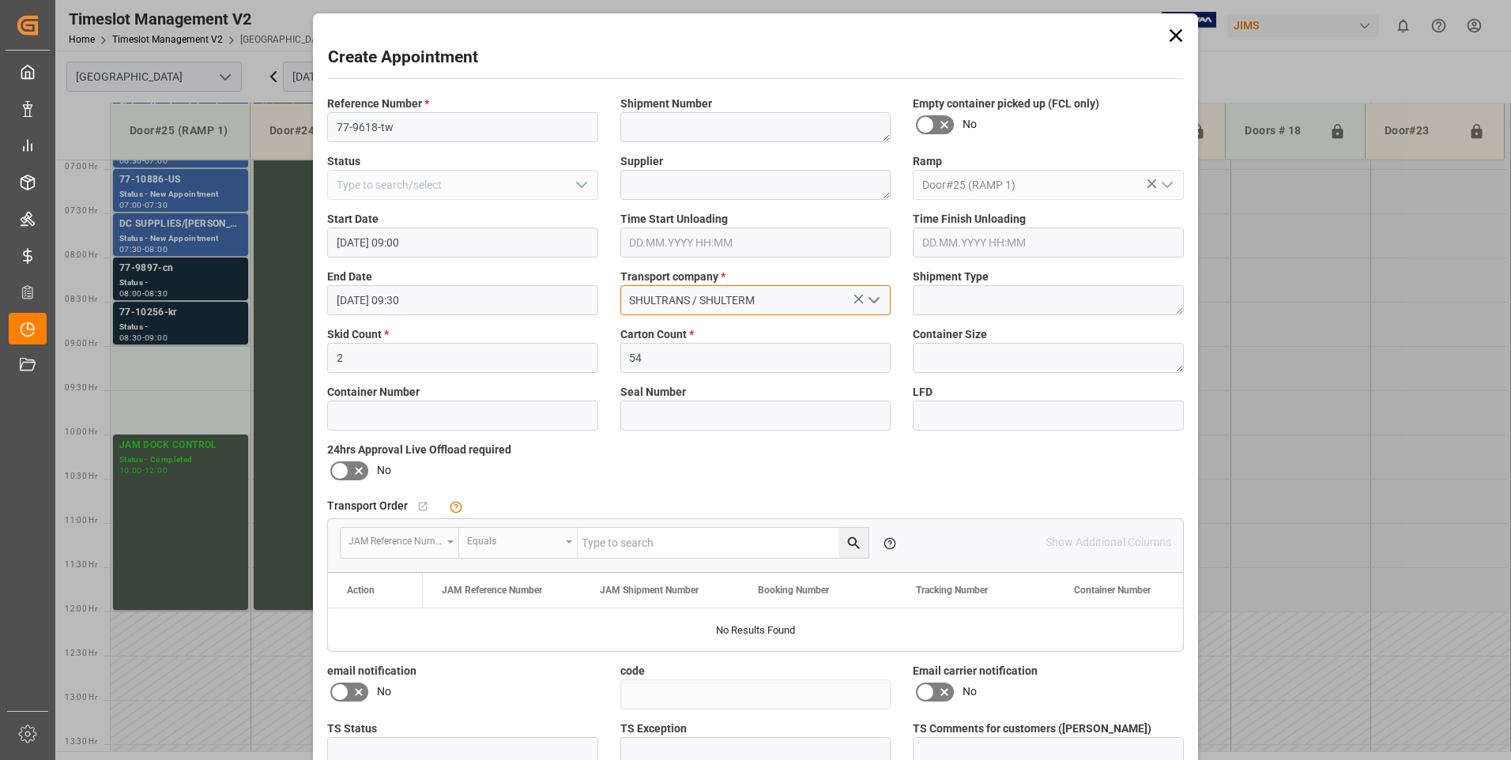
type input "SHULTRANS / SHULTERM"
click at [349, 471] on icon at bounding box center [358, 471] width 19 height 19
click at [0, 0] on input "checkbox" at bounding box center [0, 0] width 0 height 0
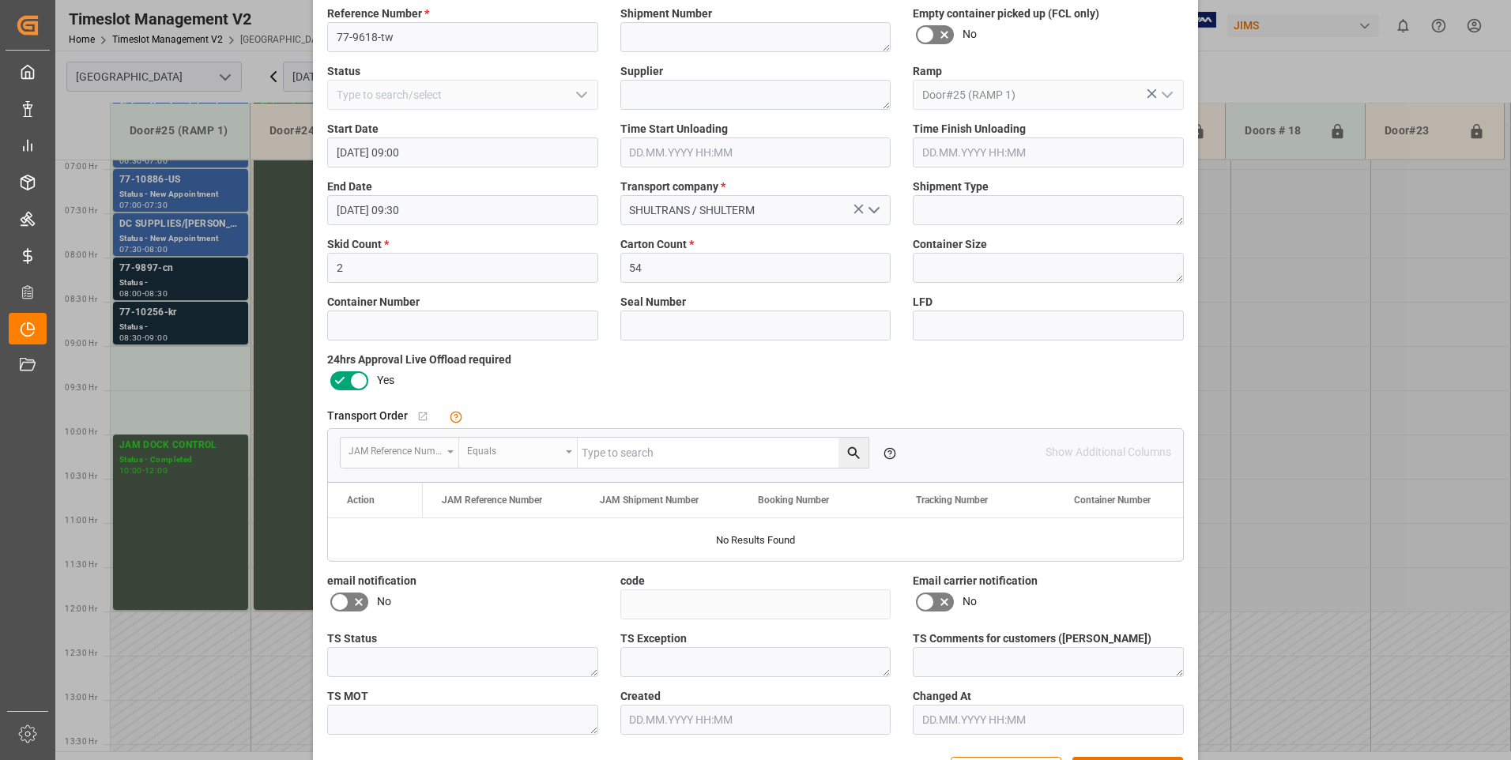
scroll to position [145, 0]
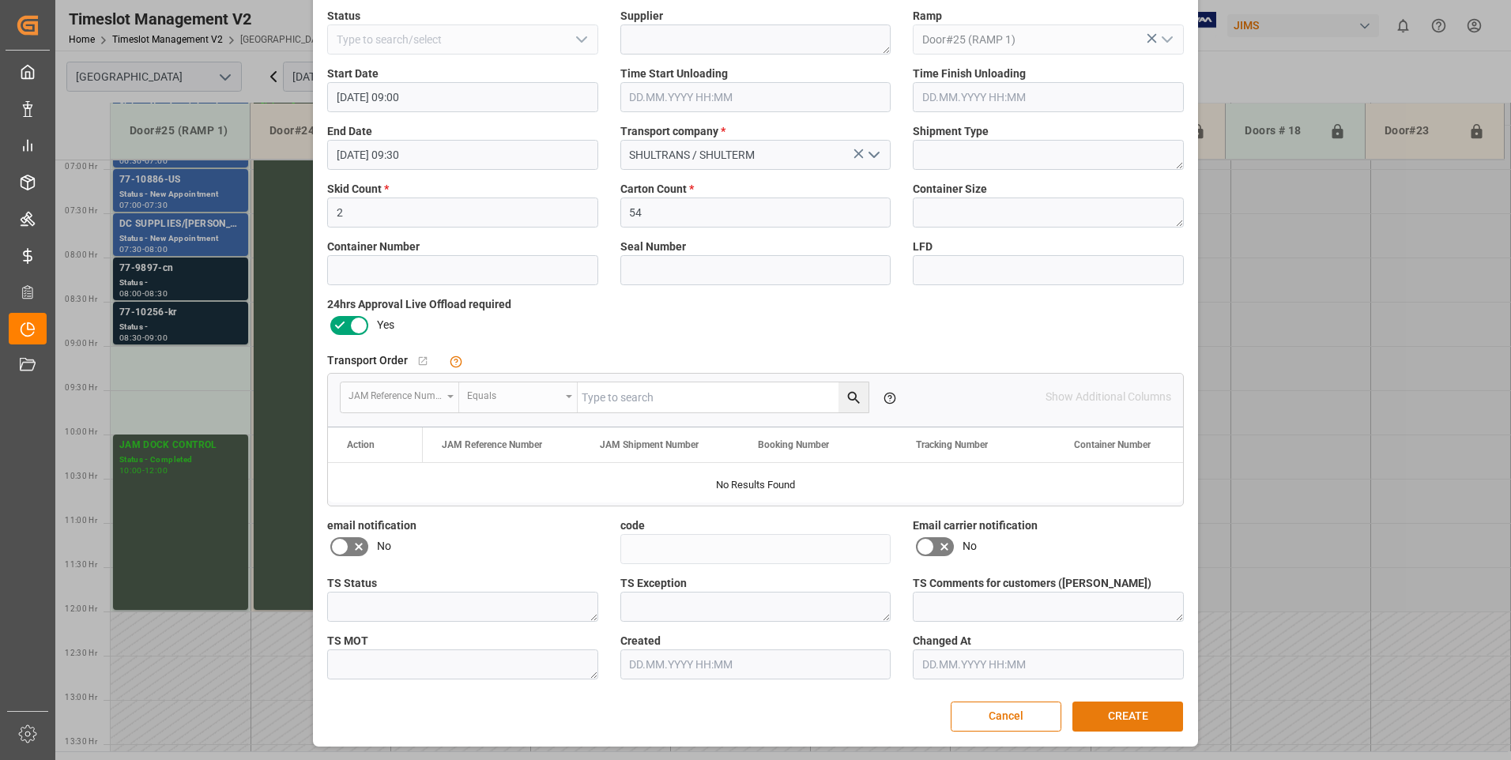
click at [1149, 722] on button "CREATE" at bounding box center [1128, 717] width 111 height 30
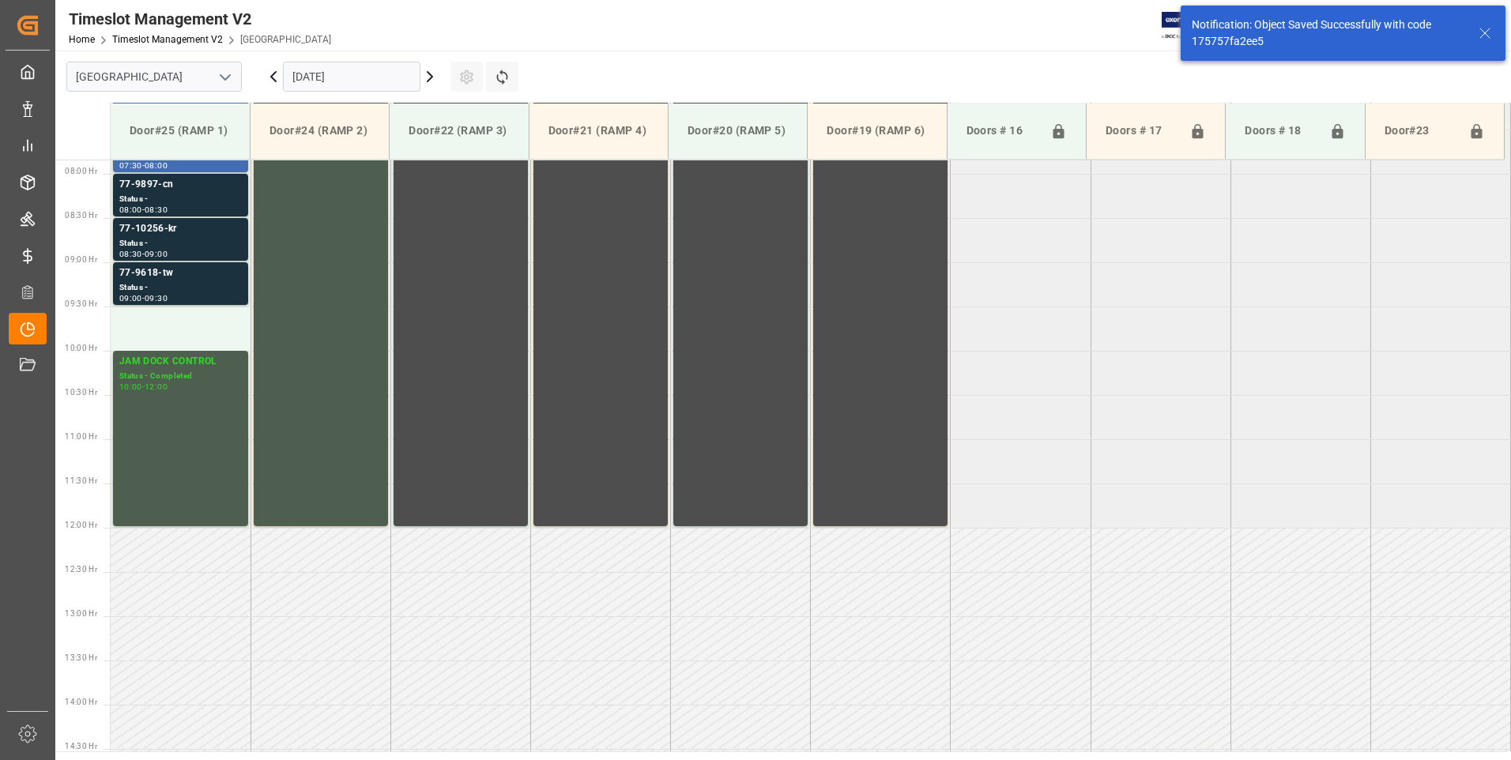
scroll to position [699, 0]
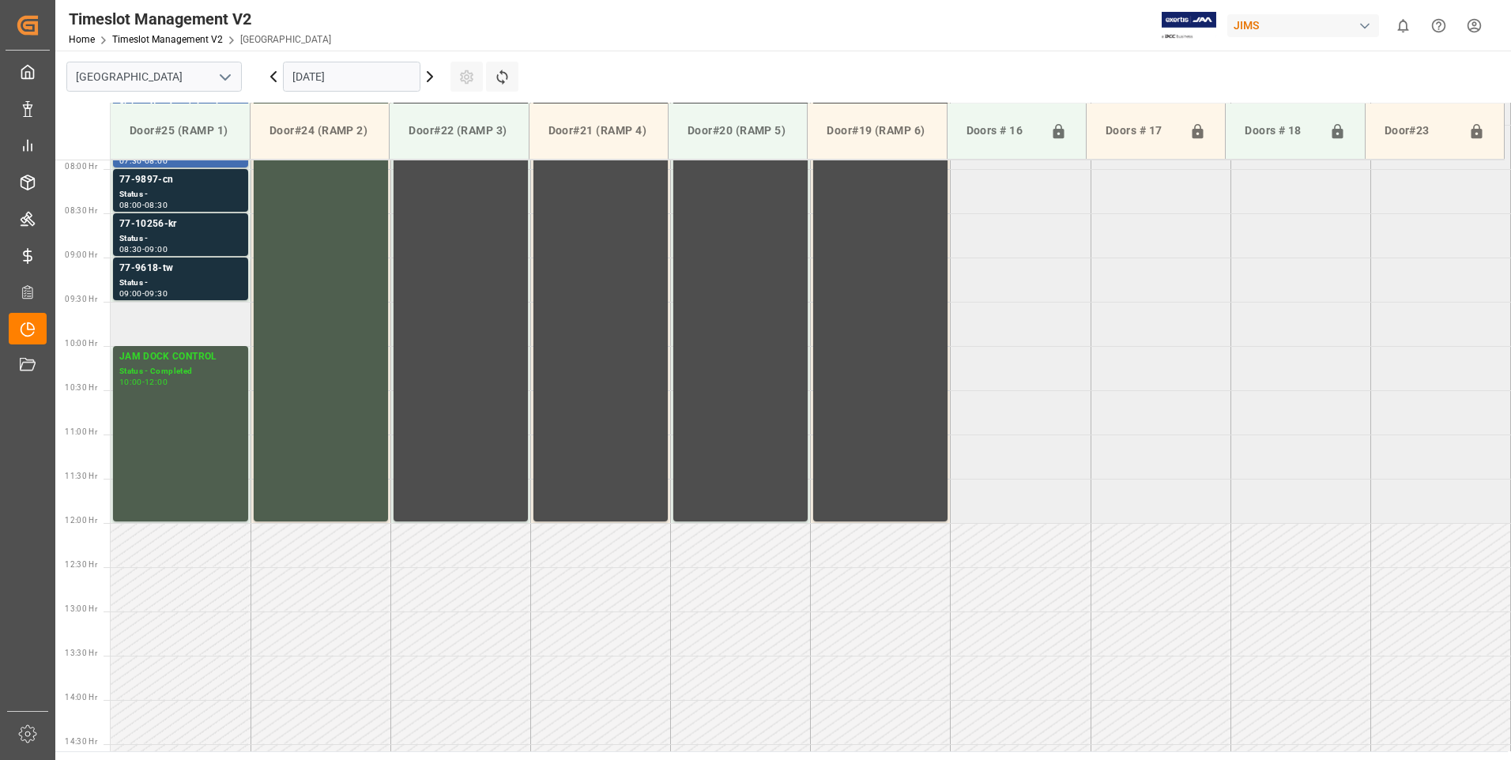
click at [146, 312] on td at bounding box center [181, 324] width 140 height 44
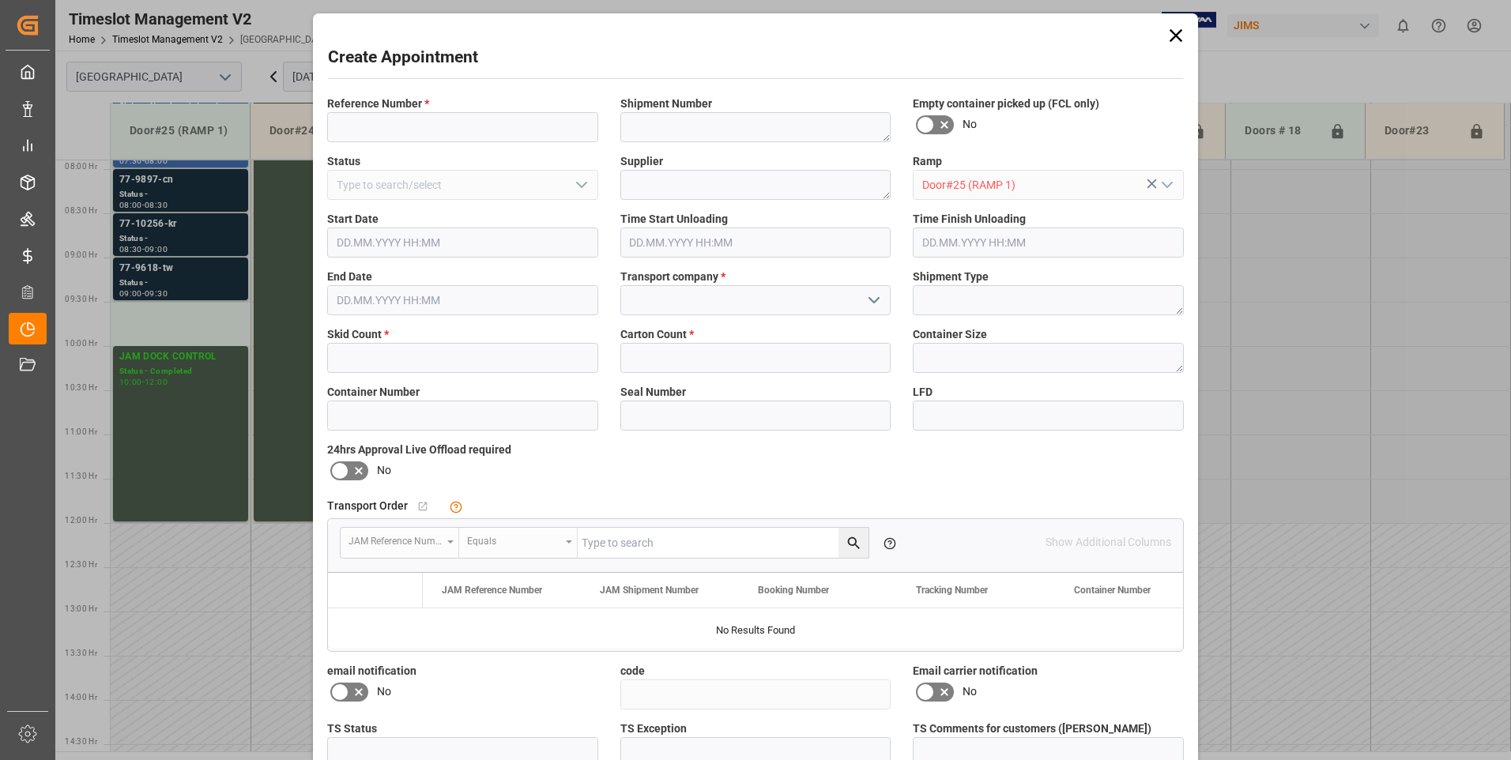
type input "[DATE] 09:30"
type input "[DATE] 10:00"
click at [451, 122] on input at bounding box center [462, 127] width 271 height 30
type input "77-10134-kr"
click at [353, 358] on input "text" at bounding box center [462, 358] width 271 height 30
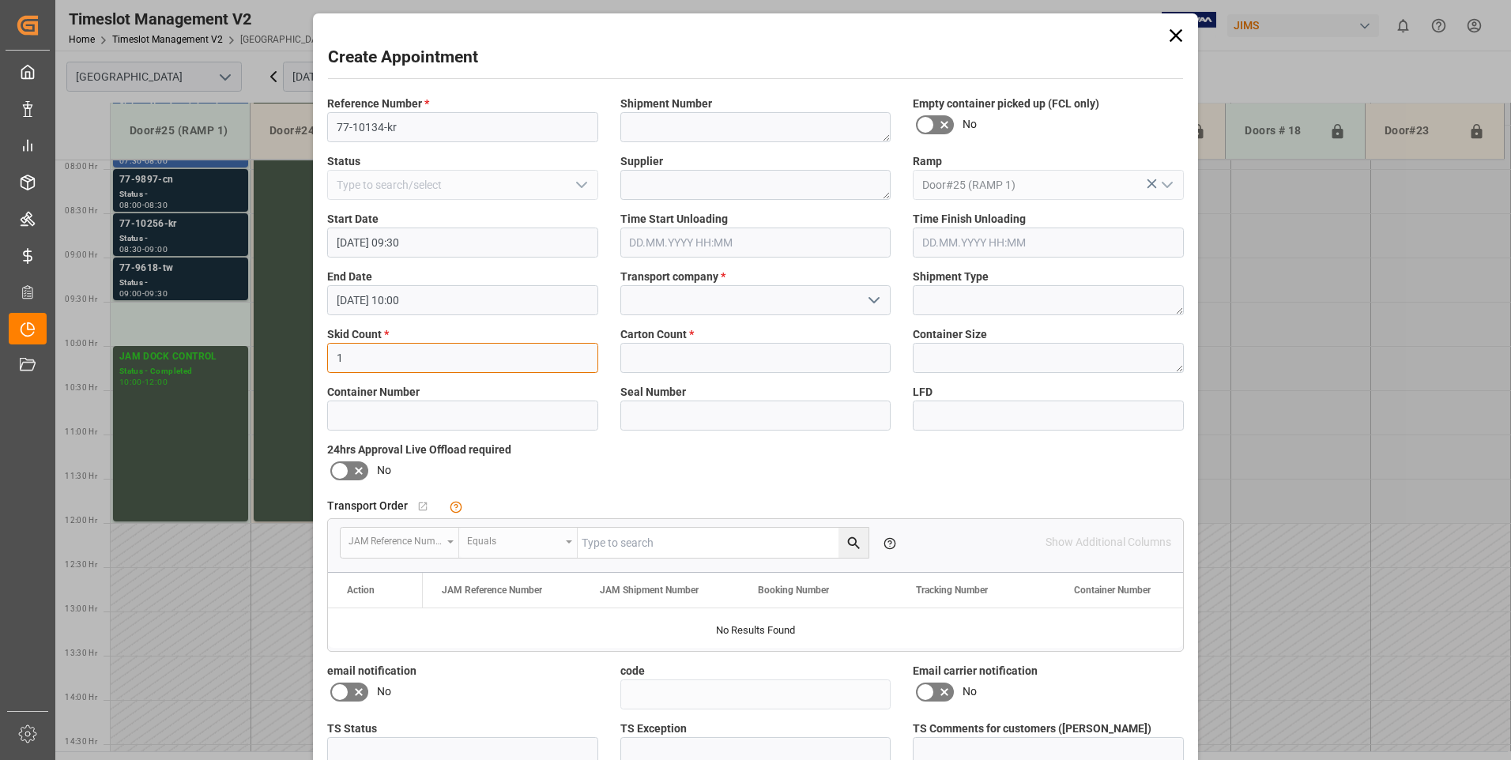
type input "1"
click at [705, 353] on input "text" at bounding box center [756, 358] width 271 height 30
type input "4"
click at [704, 300] on input at bounding box center [756, 300] width 271 height 30
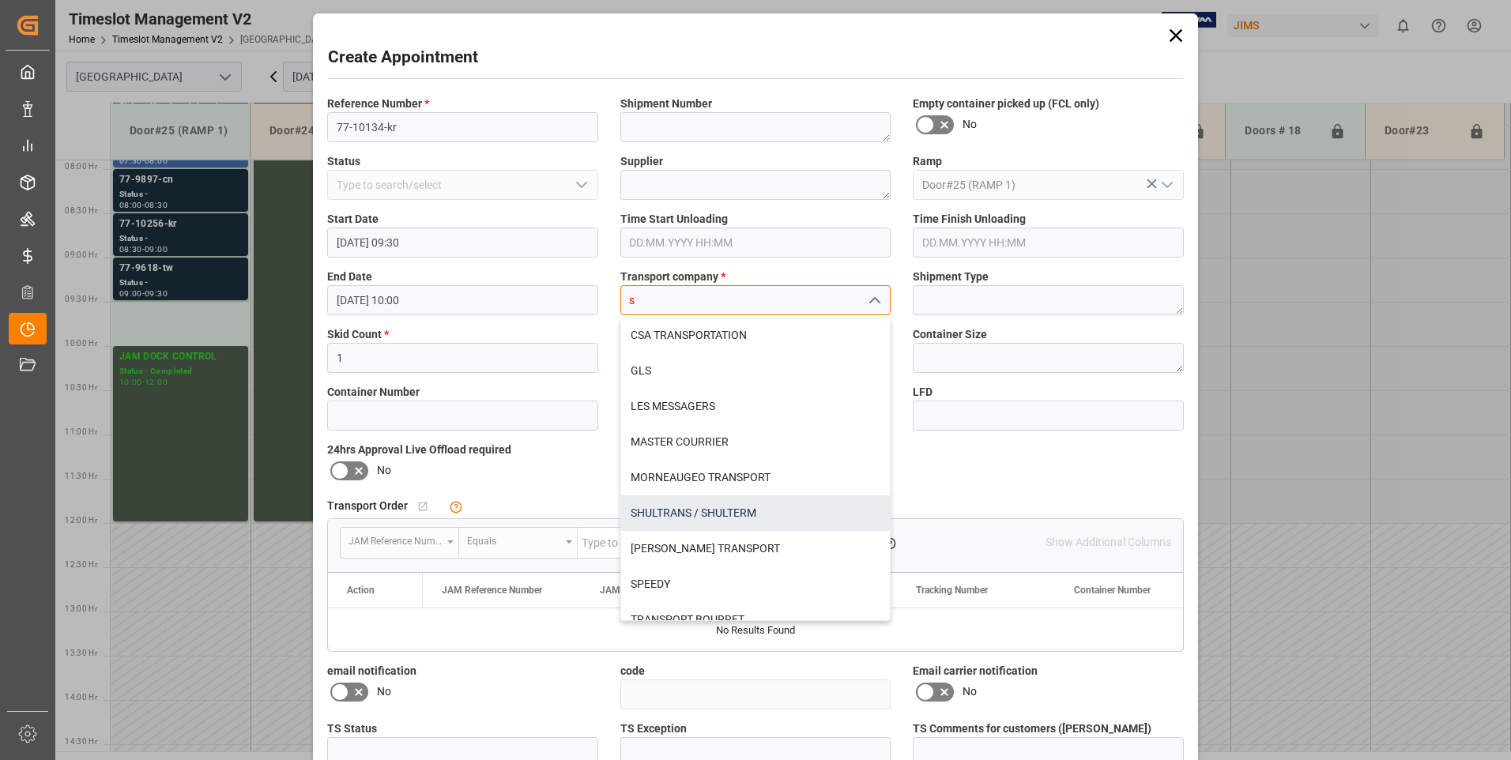
click at [670, 515] on div "SHULTRANS / SHULTERM" at bounding box center [756, 514] width 270 height 36
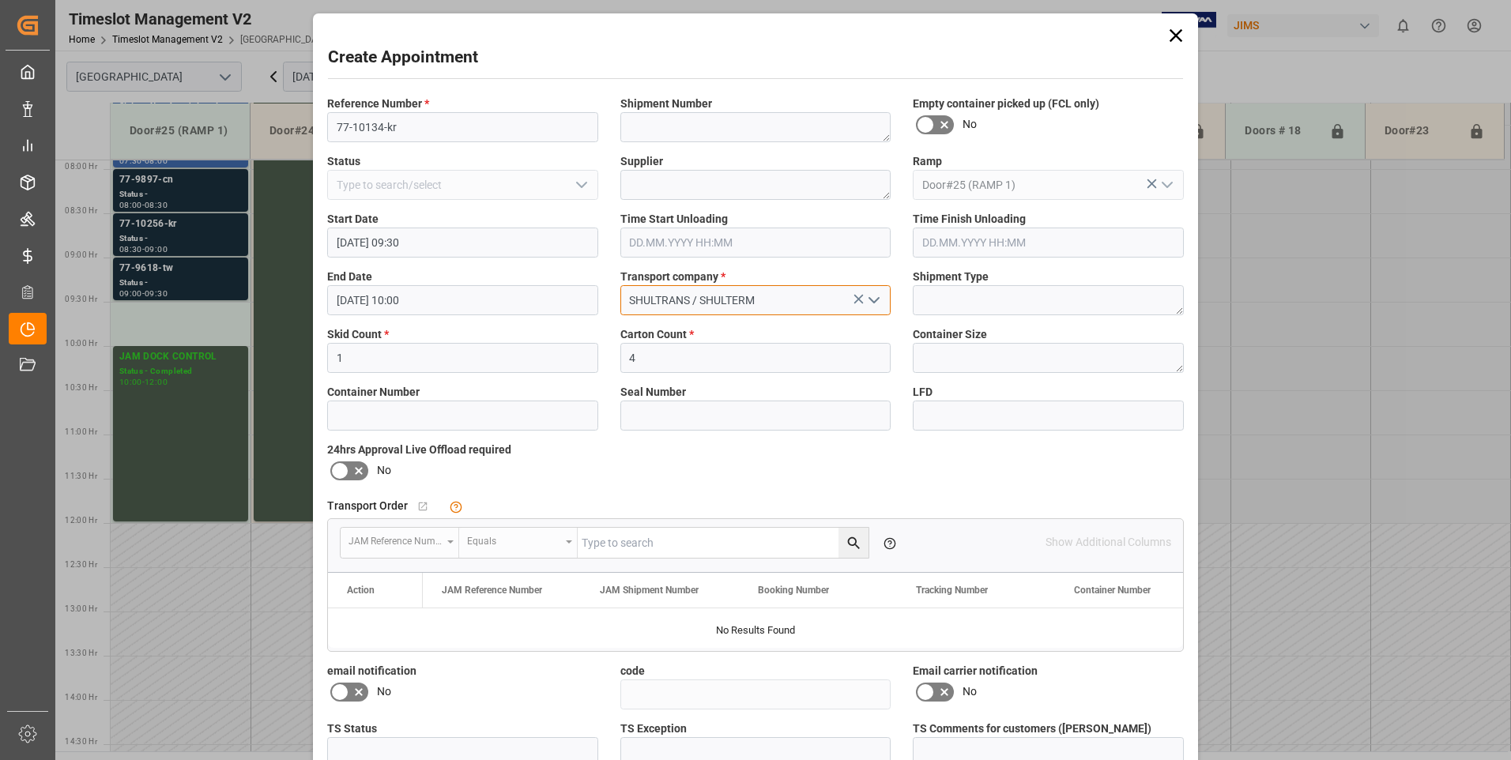
type input "SHULTRANS / SHULTERM"
click at [349, 472] on icon at bounding box center [358, 471] width 19 height 19
click at [0, 0] on input "checkbox" at bounding box center [0, 0] width 0 height 0
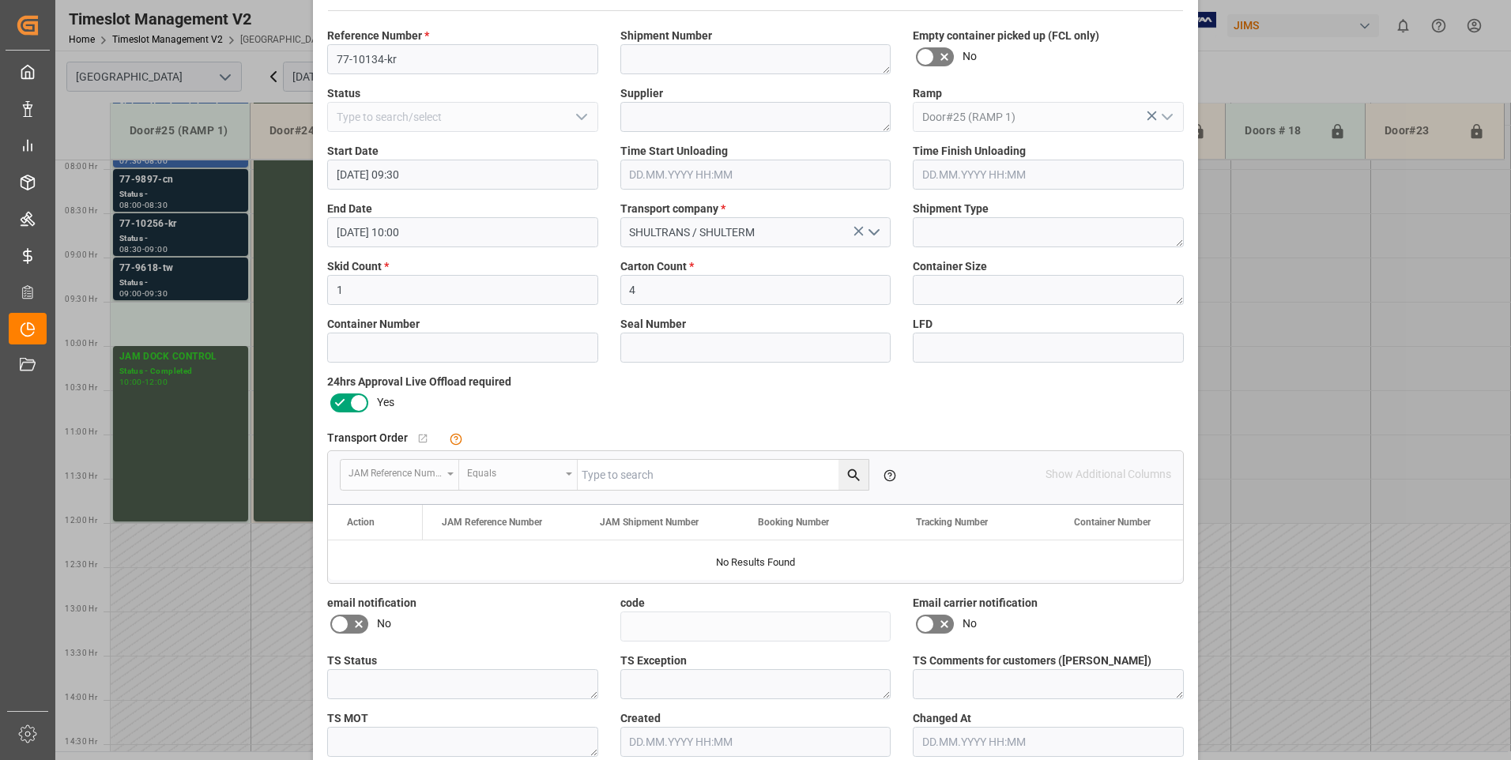
scroll to position [145, 0]
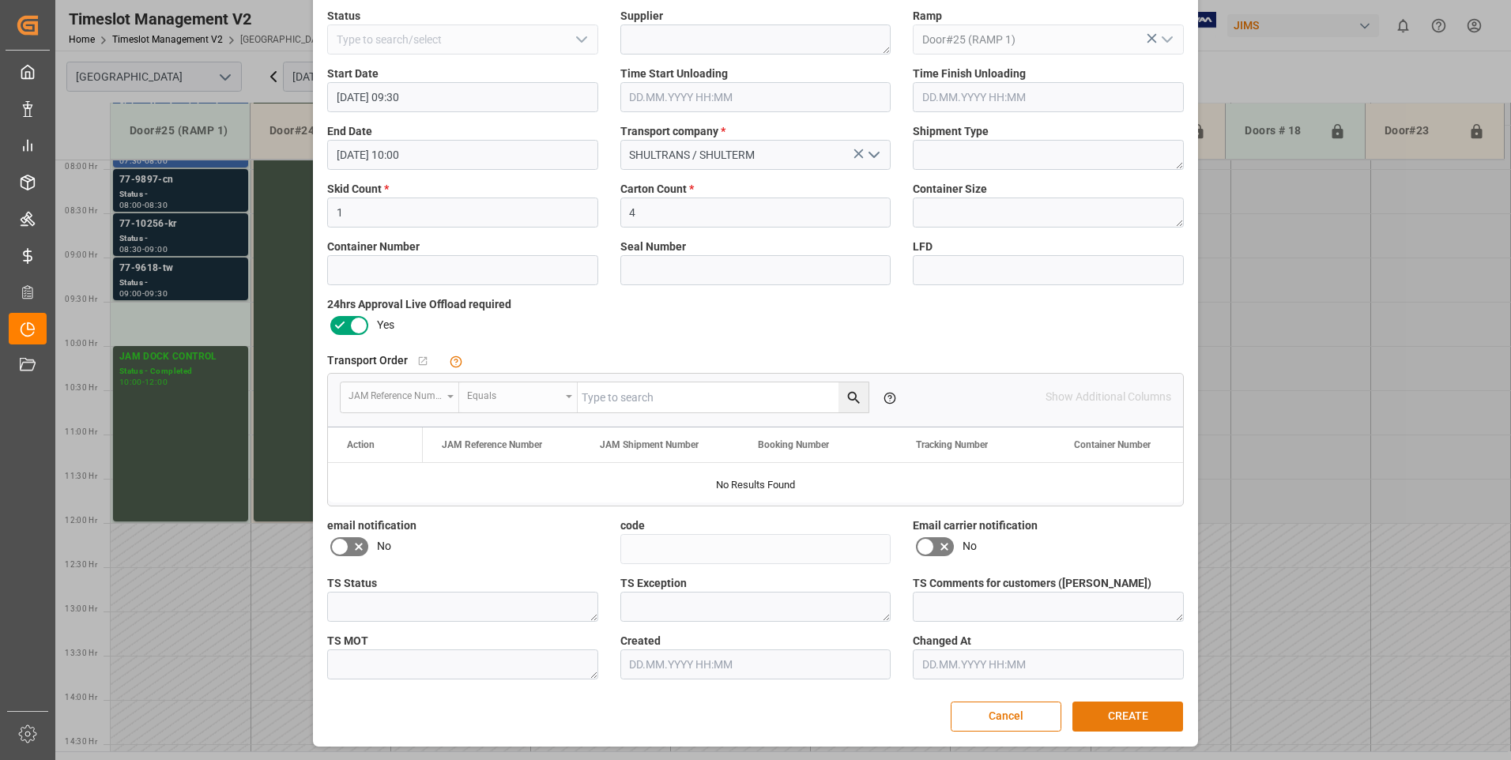
click at [1103, 717] on button "CREATE" at bounding box center [1128, 717] width 111 height 30
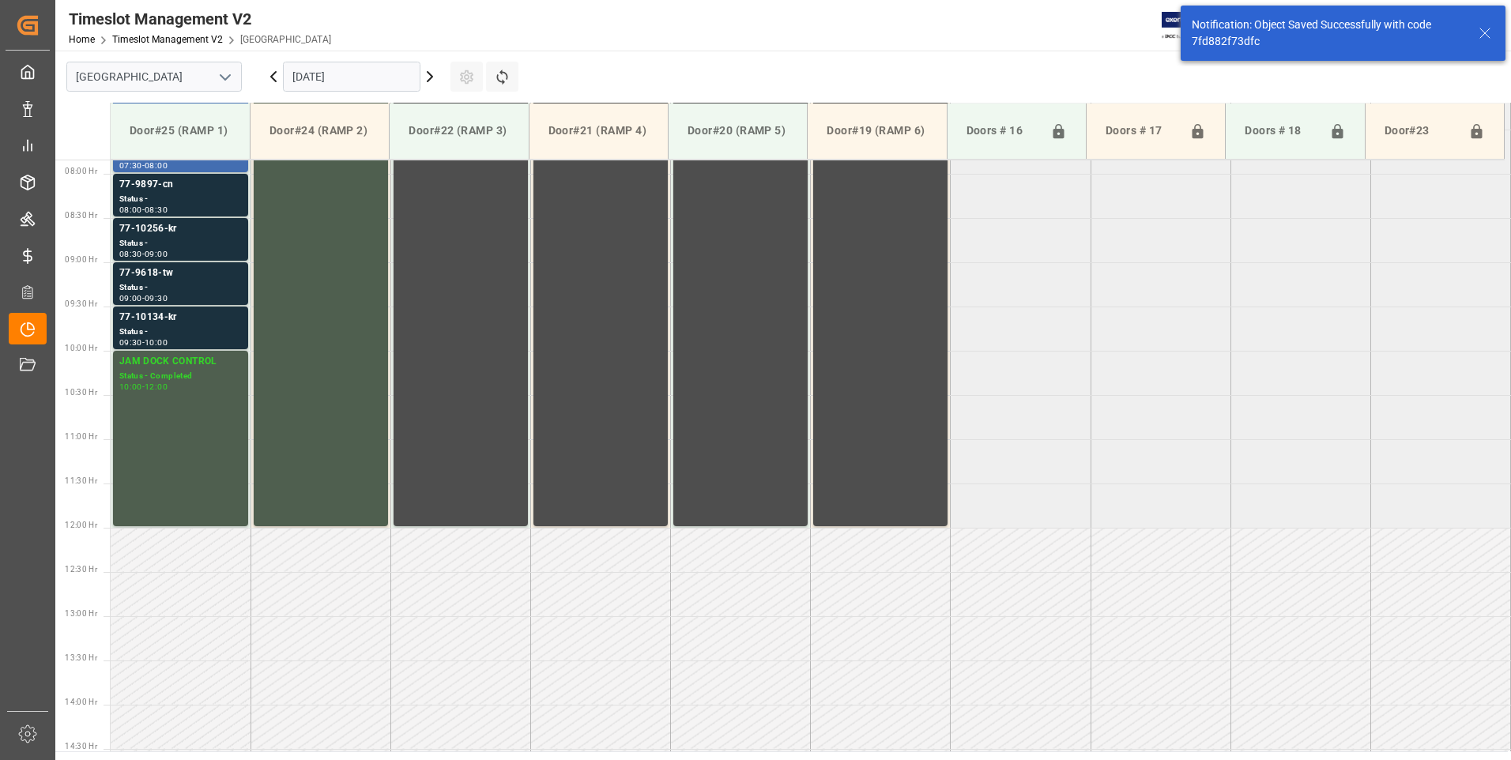
scroll to position [699, 0]
